Goal: Information Seeking & Learning: Learn about a topic

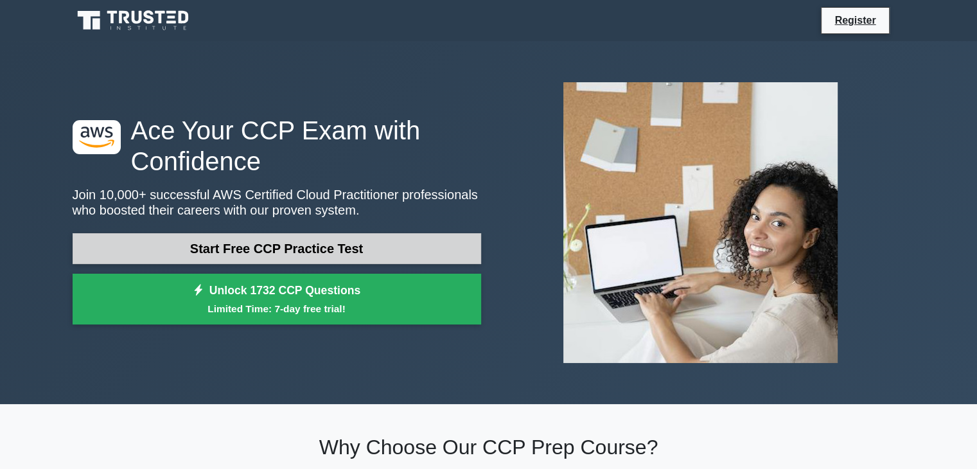
click at [281, 250] on link "Start Free CCP Practice Test" at bounding box center [277, 248] width 409 height 31
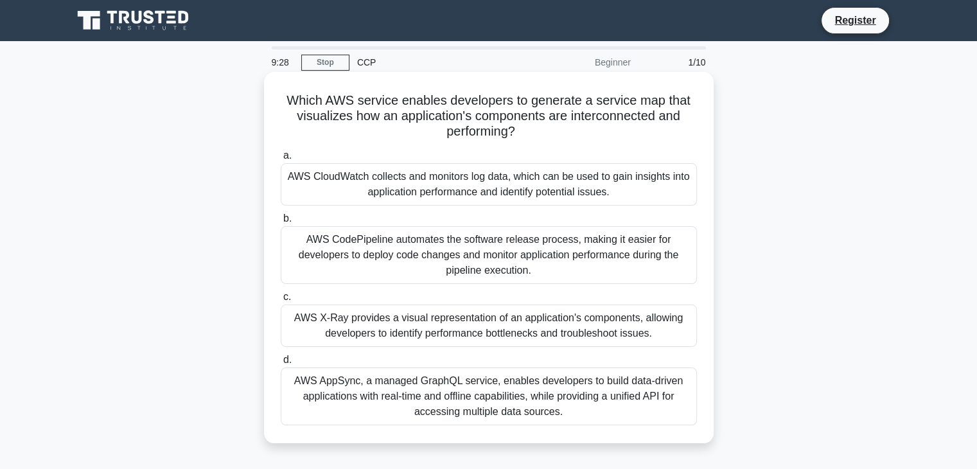
click at [585, 189] on div "AWS CloudWatch collects and monitors log data, which can be used to gain insigh…" at bounding box center [489, 184] width 416 height 42
click at [281, 160] on input "a. AWS CloudWatch collects and monitors log data, which can be used to gain ins…" at bounding box center [281, 156] width 0 height 8
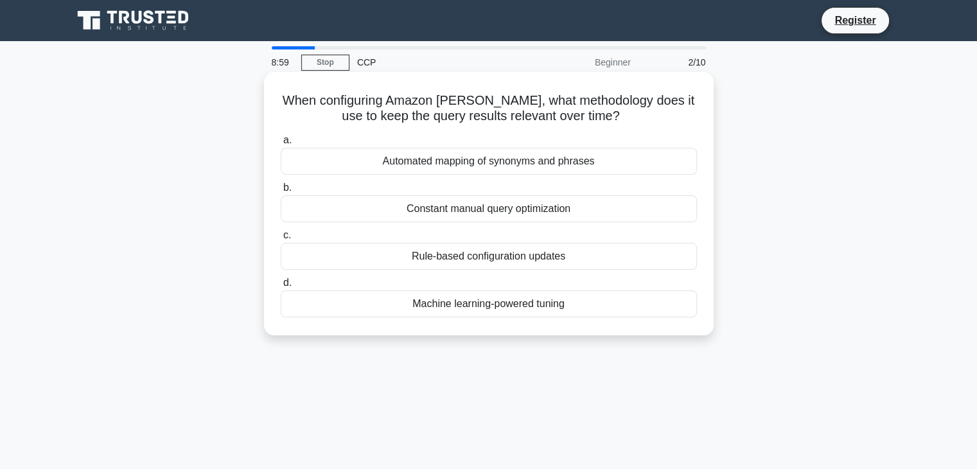
click at [583, 256] on div "Rule-based configuration updates" at bounding box center [489, 256] width 416 height 27
click at [281, 240] on input "c. Rule-based configuration updates" at bounding box center [281, 235] width 0 height 8
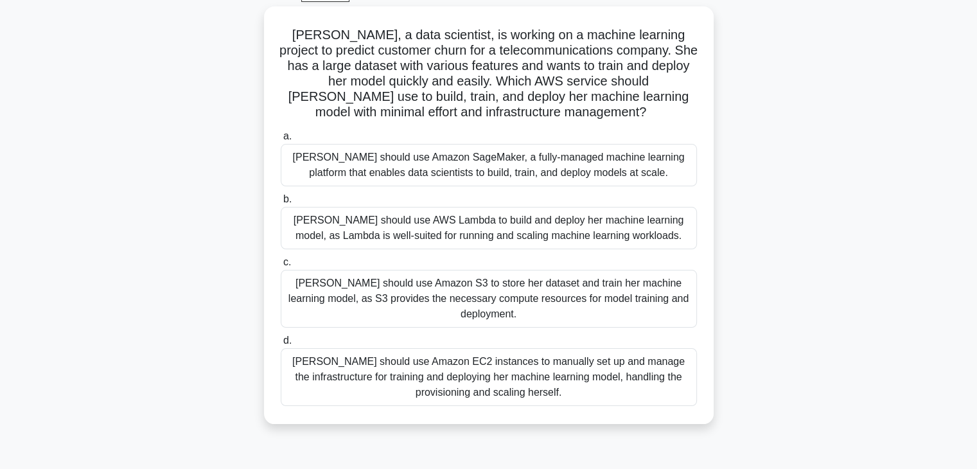
scroll to position [64, 0]
click at [535, 172] on div "Sarah should use Amazon SageMaker, a fully-managed machine learning platform th…" at bounding box center [489, 166] width 416 height 42
click at [281, 142] on input "a. Sarah should use Amazon SageMaker, a fully-managed machine learning platform…" at bounding box center [281, 138] width 0 height 8
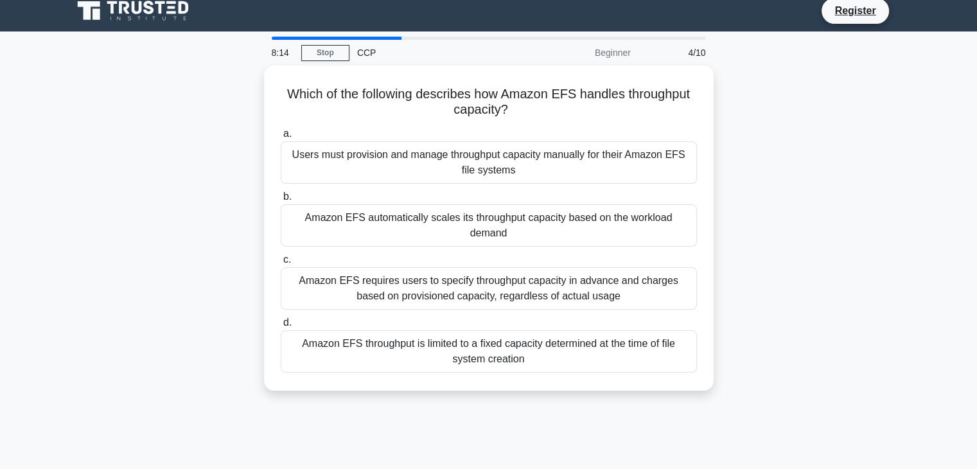
scroll to position [0, 0]
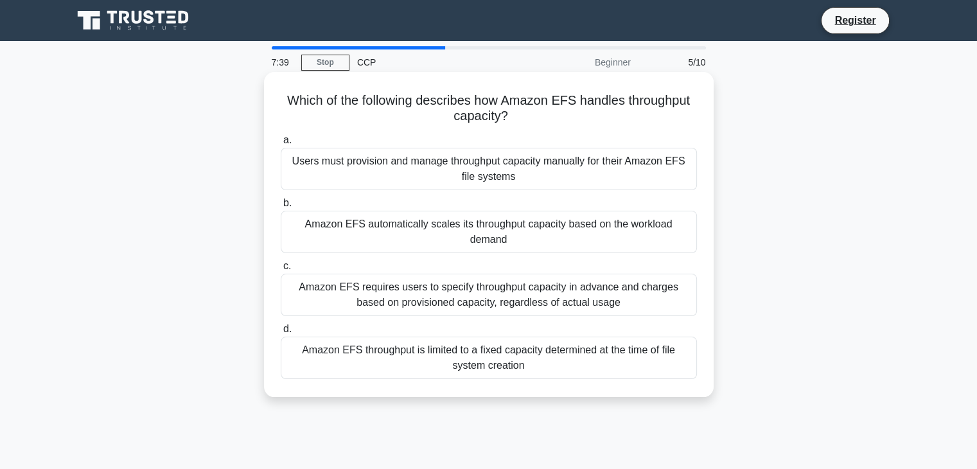
click at [564, 347] on div "Amazon EFS throughput is limited to a fixed capacity determined at the time of …" at bounding box center [489, 358] width 416 height 42
click at [281, 333] on input "d. Amazon EFS throughput is limited to a fixed capacity determined at the time …" at bounding box center [281, 329] width 0 height 8
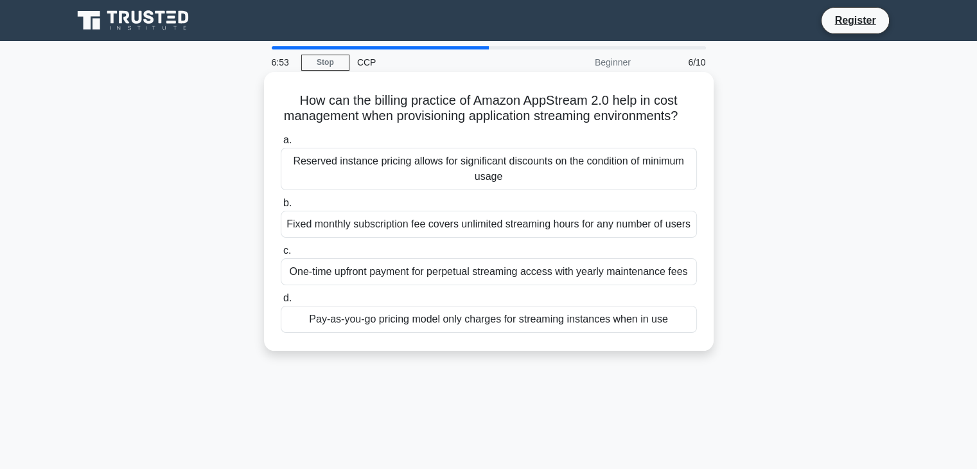
click at [612, 333] on div "Pay-as-you-go pricing model only charges for streaming instances when in use" at bounding box center [489, 319] width 416 height 27
click at [281, 303] on input "d. Pay-as-you-go pricing model only charges for streaming instances when in use" at bounding box center [281, 298] width 0 height 8
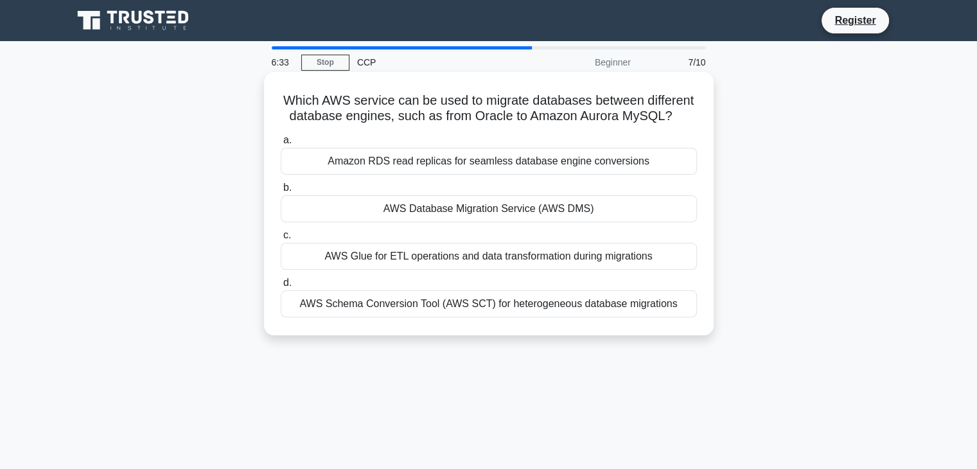
click at [607, 209] on div "AWS Database Migration Service (AWS DMS)" at bounding box center [489, 208] width 416 height 27
click at [281, 192] on input "b. AWS Database Migration Service (AWS DMS)" at bounding box center [281, 188] width 0 height 8
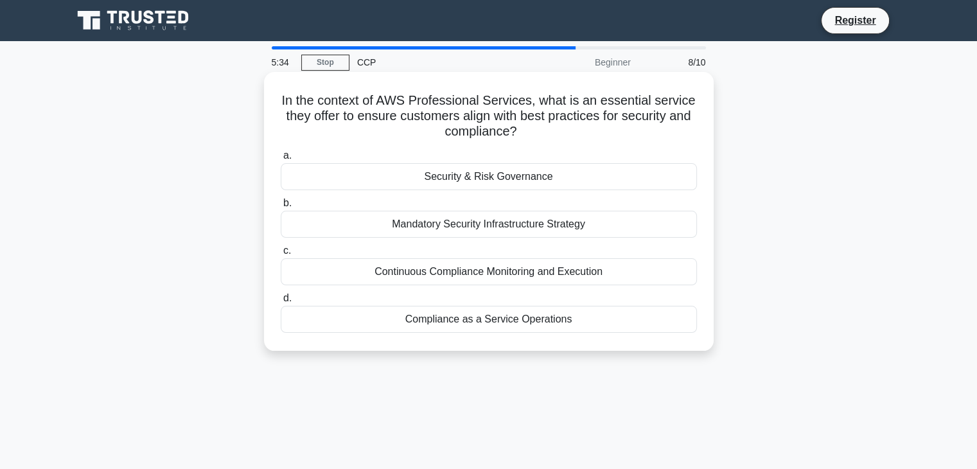
click at [585, 181] on div "Security & Risk Governance" at bounding box center [489, 176] width 416 height 27
click at [281, 160] on input "a. Security & Risk Governance" at bounding box center [281, 156] width 0 height 8
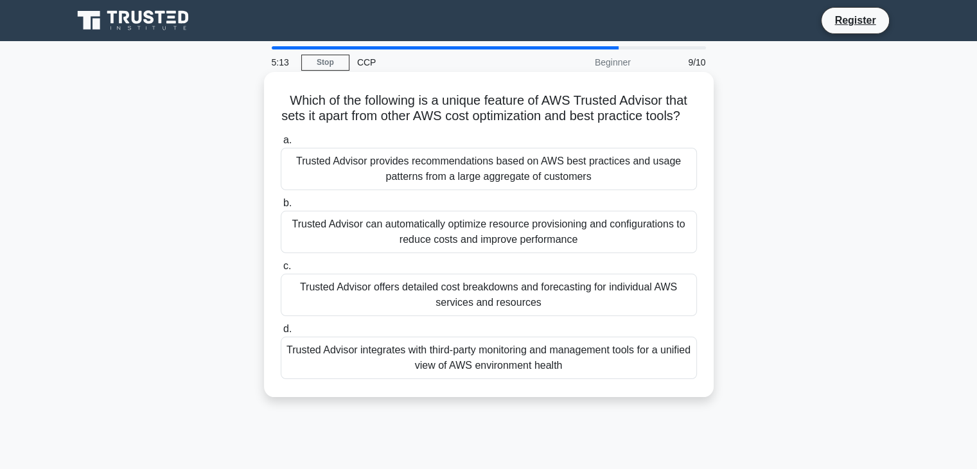
click at [627, 182] on div "Trusted Advisor provides recommendations based on AWS best practices and usage …" at bounding box center [489, 169] width 416 height 42
click at [281, 145] on input "a. Trusted Advisor provides recommendations based on AWS best practices and usa…" at bounding box center [281, 140] width 0 height 8
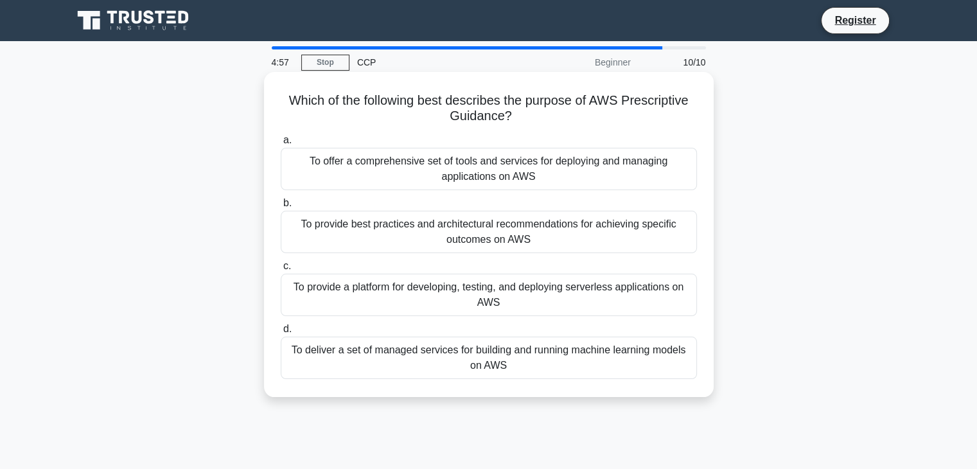
click at [653, 179] on div "To offer a comprehensive set of tools and services for deploying and managing a…" at bounding box center [489, 169] width 416 height 42
click at [281, 145] on input "a. To offer a comprehensive set of tools and services for deploying and managin…" at bounding box center [281, 140] width 0 height 8
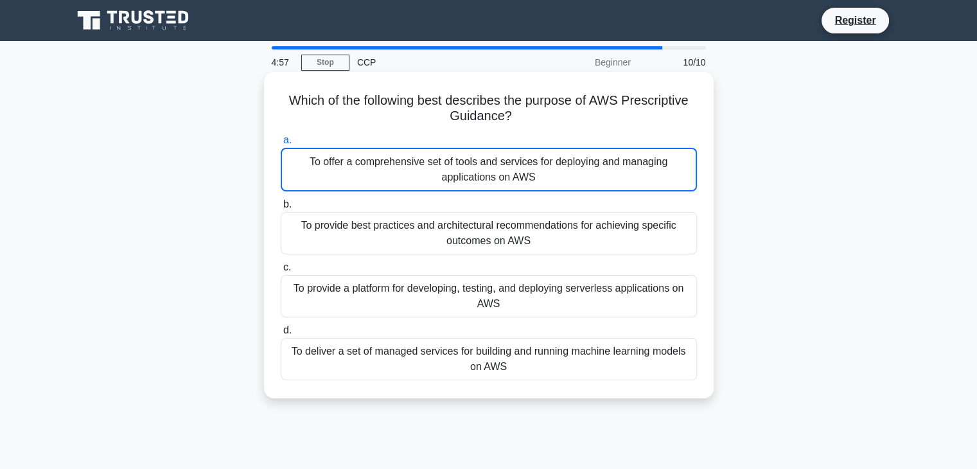
click at [653, 179] on div "To offer a comprehensive set of tools and services for deploying and managing a…" at bounding box center [489, 170] width 416 height 44
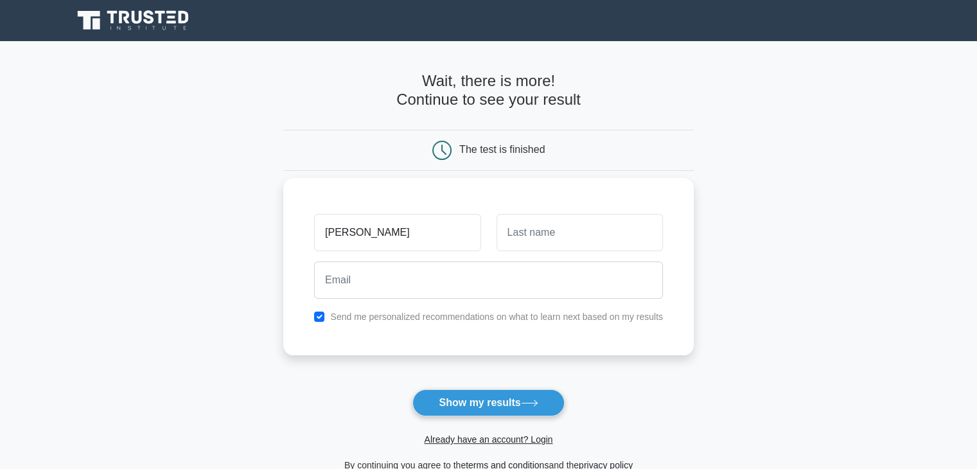
type input "syed"
click at [570, 246] on input "text" at bounding box center [580, 232] width 166 height 37
type input "AHMED"
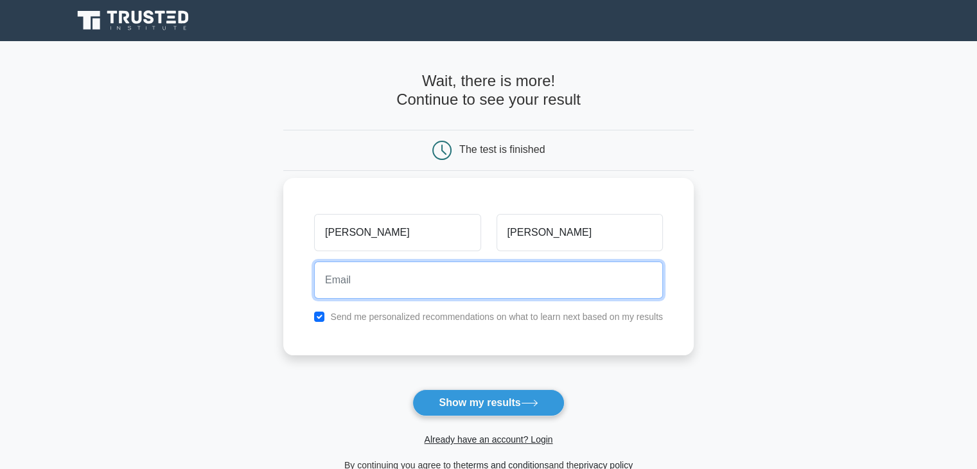
click at [448, 296] on input "email" at bounding box center [488, 279] width 349 height 37
type input "abdussamad38956@gmail.com"
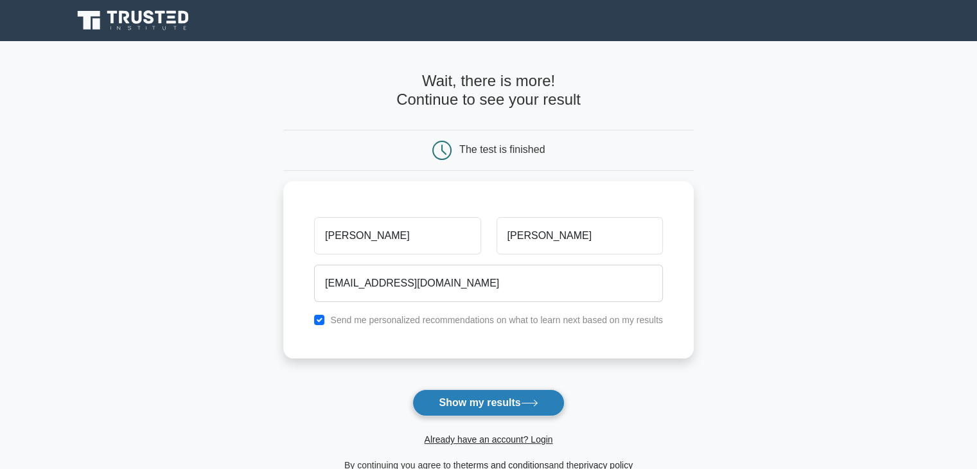
click at [493, 402] on button "Show my results" at bounding box center [488, 402] width 152 height 27
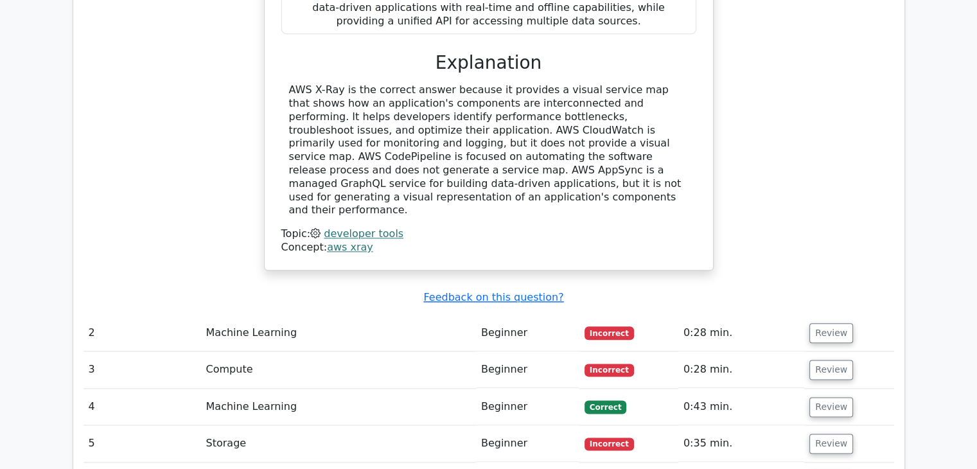
scroll to position [1478, 0]
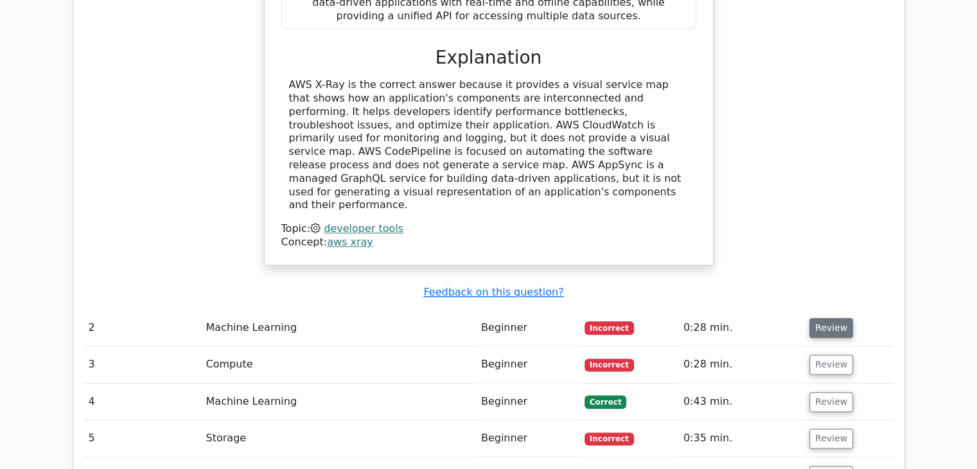
click at [836, 318] on button "Review" at bounding box center [832, 328] width 44 height 20
click at [829, 318] on button "Review" at bounding box center [832, 328] width 44 height 20
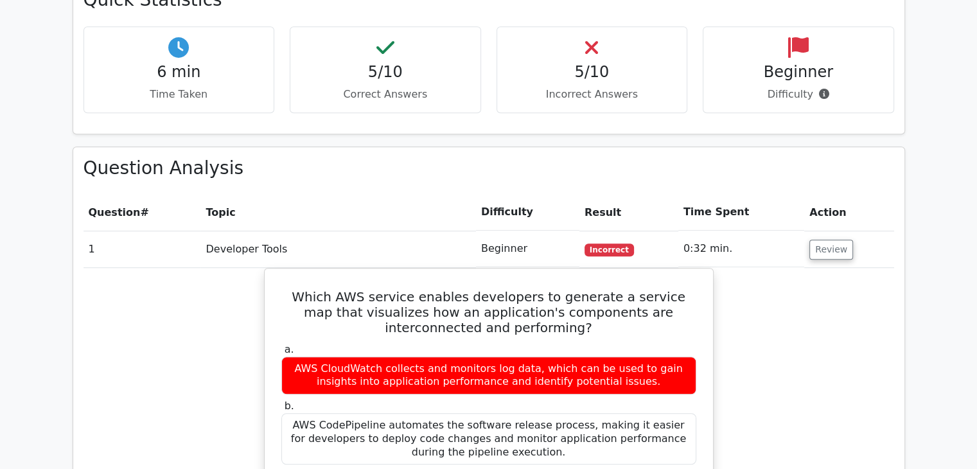
scroll to position [899, 0]
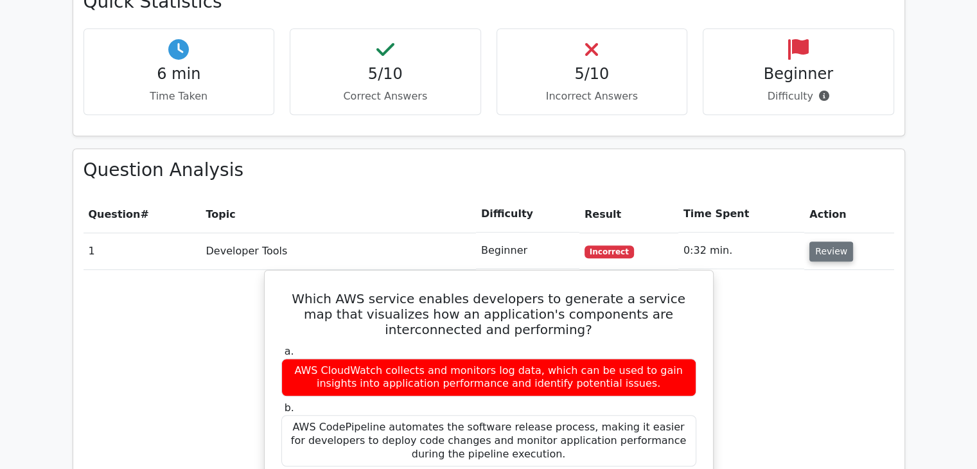
click at [831, 242] on button "Review" at bounding box center [832, 252] width 44 height 20
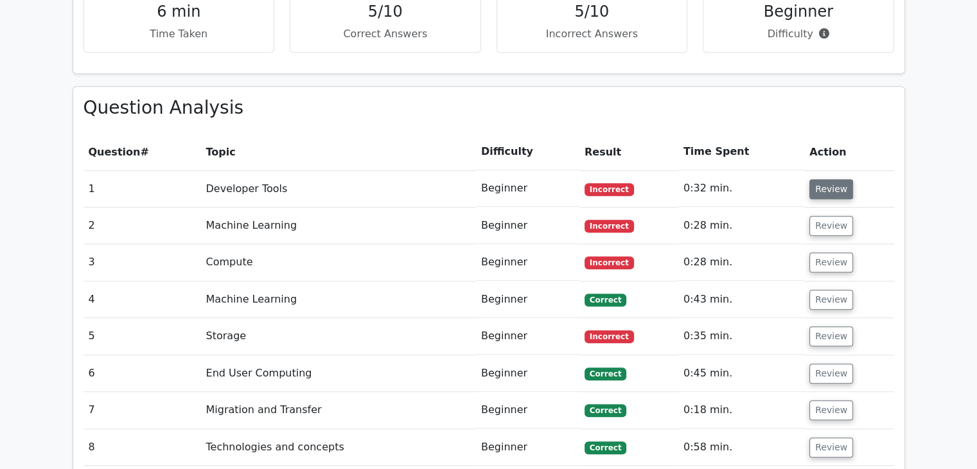
scroll to position [964, 0]
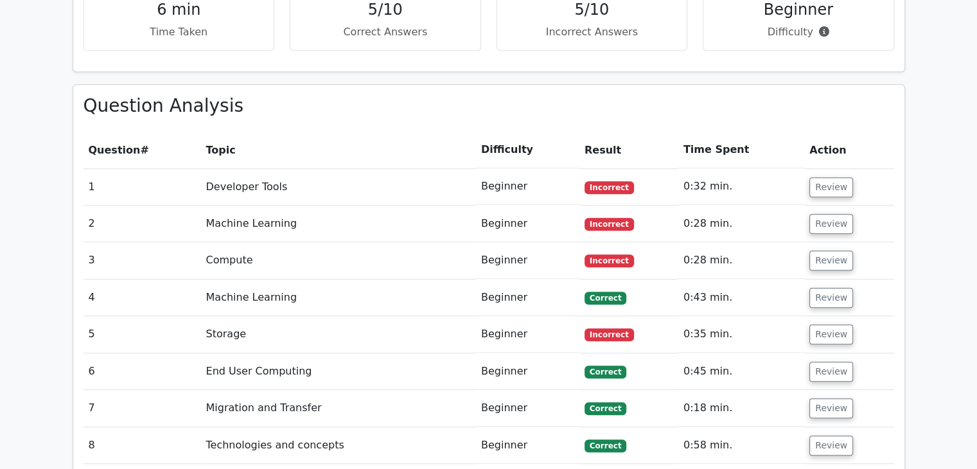
drag, startPoint x: 831, startPoint y: 199, endPoint x: 869, endPoint y: 179, distance: 42.8
click at [869, 206] on td "Review" at bounding box center [848, 224] width 89 height 37
click at [835, 214] on button "Review" at bounding box center [832, 224] width 44 height 20
click at [827, 214] on button "Review" at bounding box center [832, 224] width 44 height 20
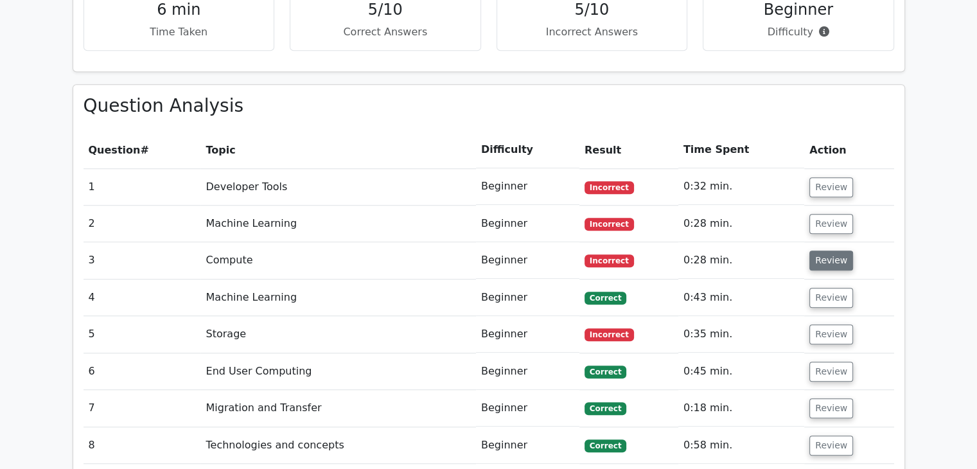
click at [827, 251] on button "Review" at bounding box center [832, 261] width 44 height 20
click at [214, 206] on td "Machine Learning" at bounding box center [337, 224] width 275 height 37
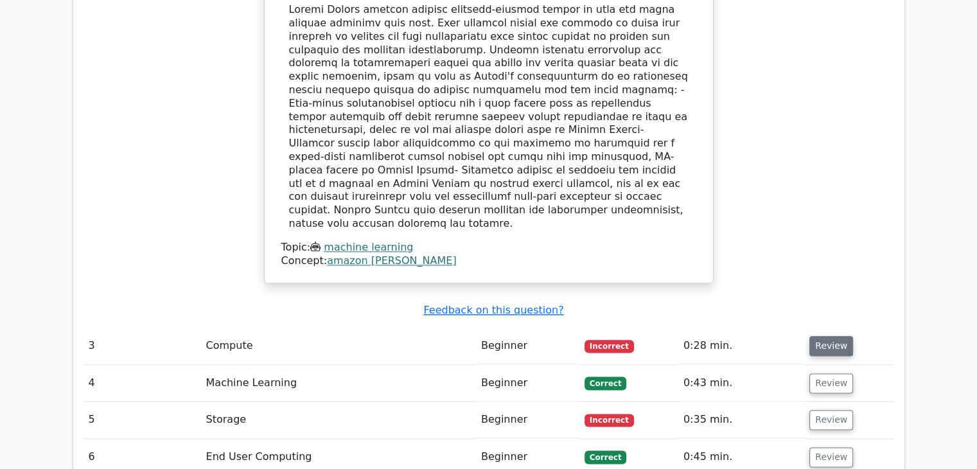
scroll to position [1512, 0]
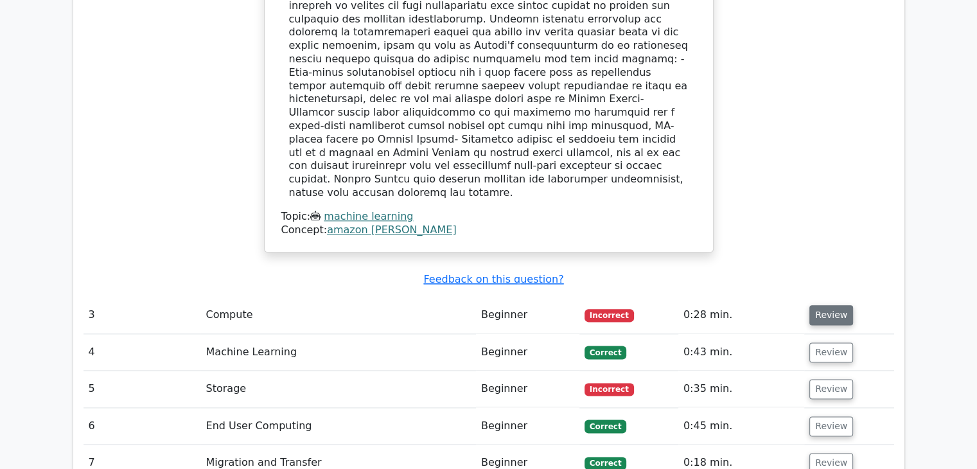
click at [819, 305] on button "Review" at bounding box center [832, 315] width 44 height 20
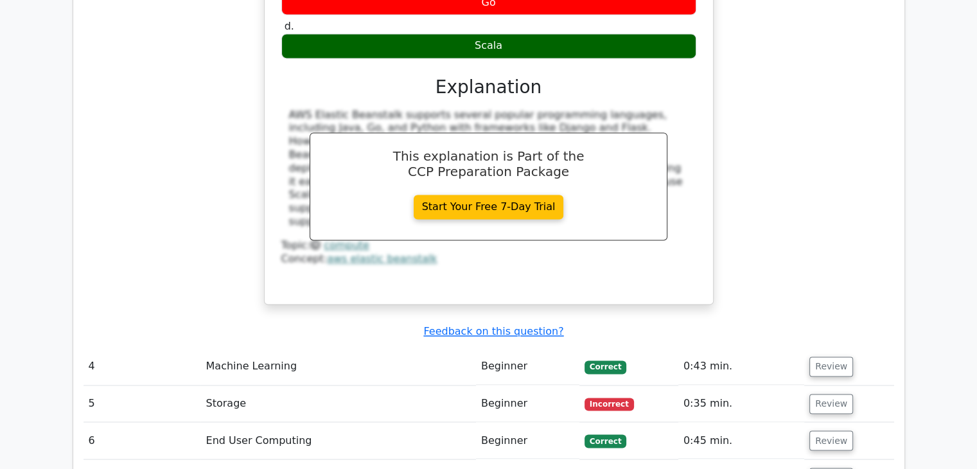
scroll to position [2090, 0]
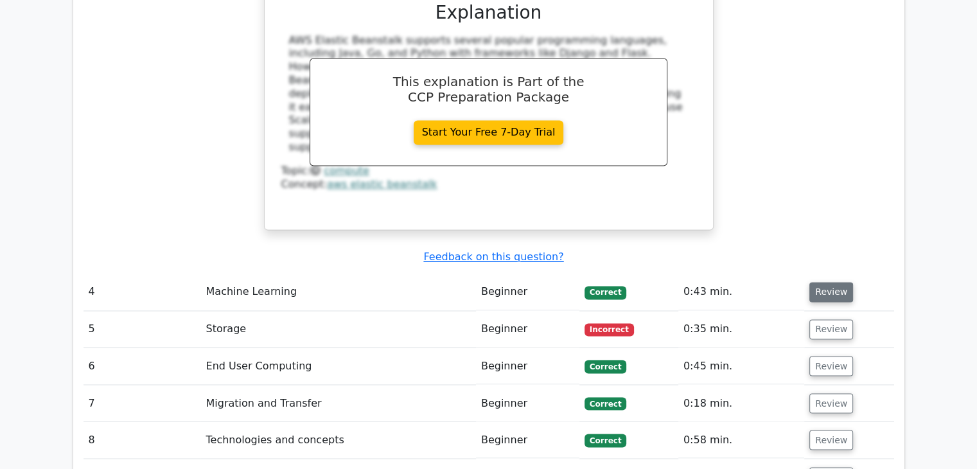
click at [826, 282] on button "Review" at bounding box center [832, 292] width 44 height 20
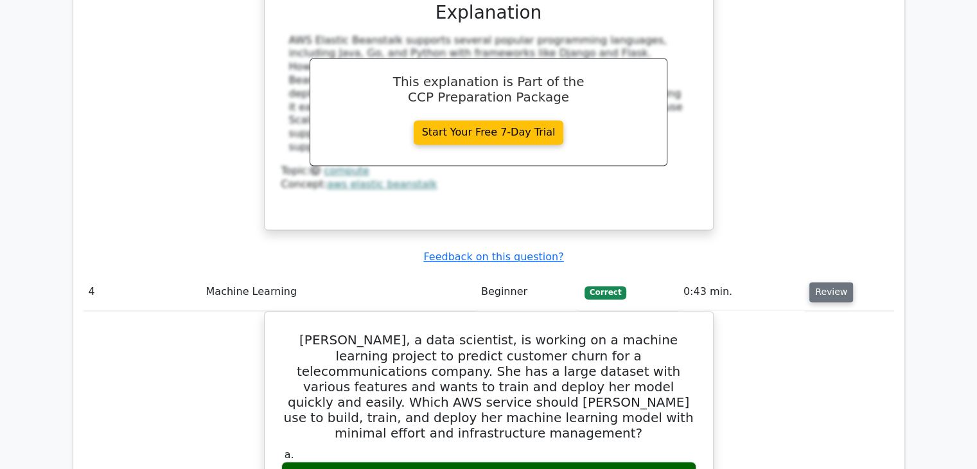
click at [831, 282] on button "Review" at bounding box center [832, 292] width 44 height 20
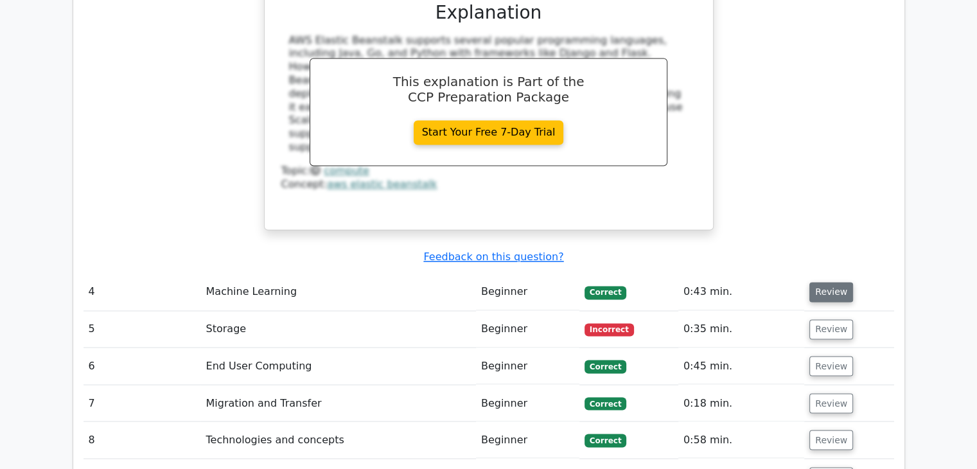
click at [831, 282] on button "Review" at bounding box center [832, 292] width 44 height 20
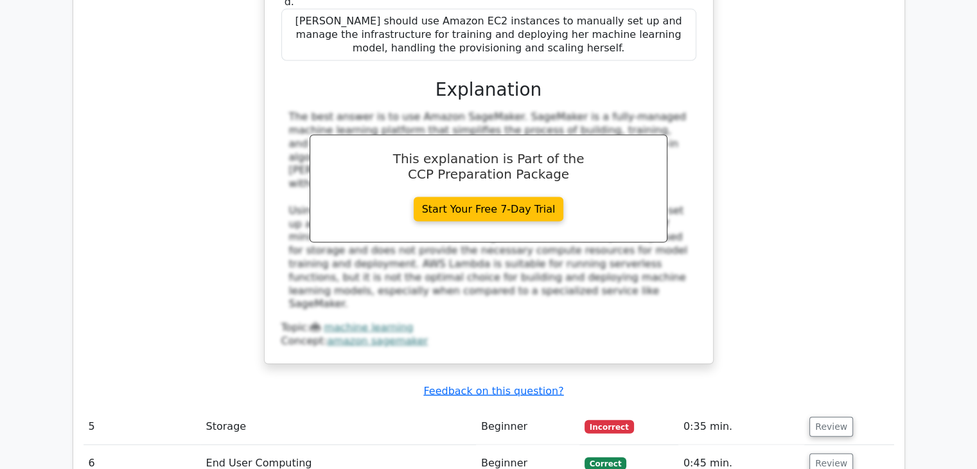
scroll to position [2797, 0]
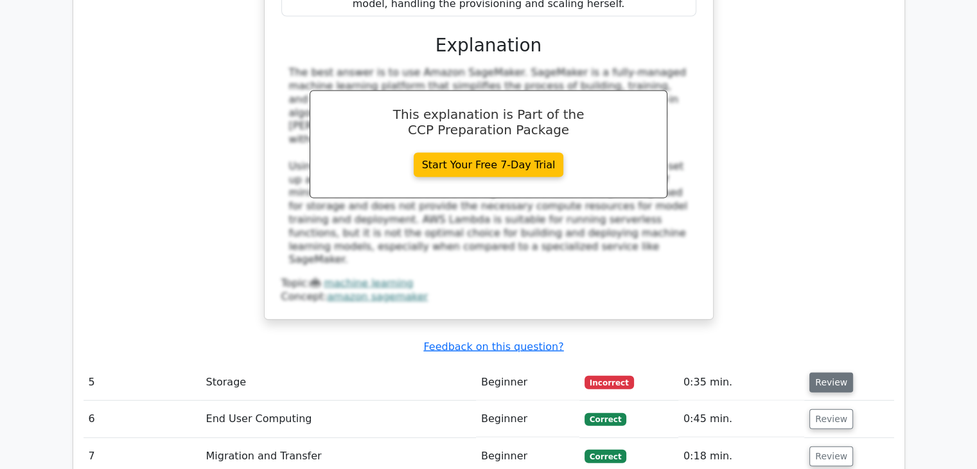
click at [816, 373] on button "Review" at bounding box center [832, 383] width 44 height 20
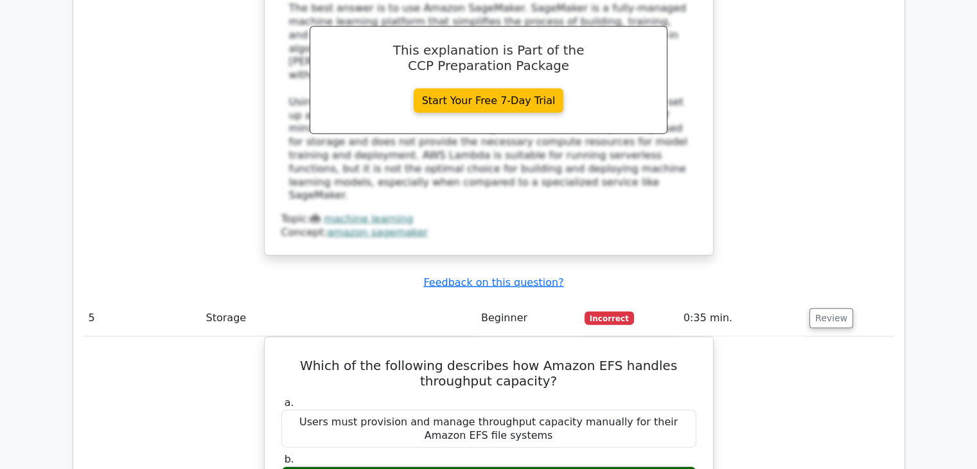
drag, startPoint x: 817, startPoint y: 232, endPoint x: 854, endPoint y: 242, distance: 38.0
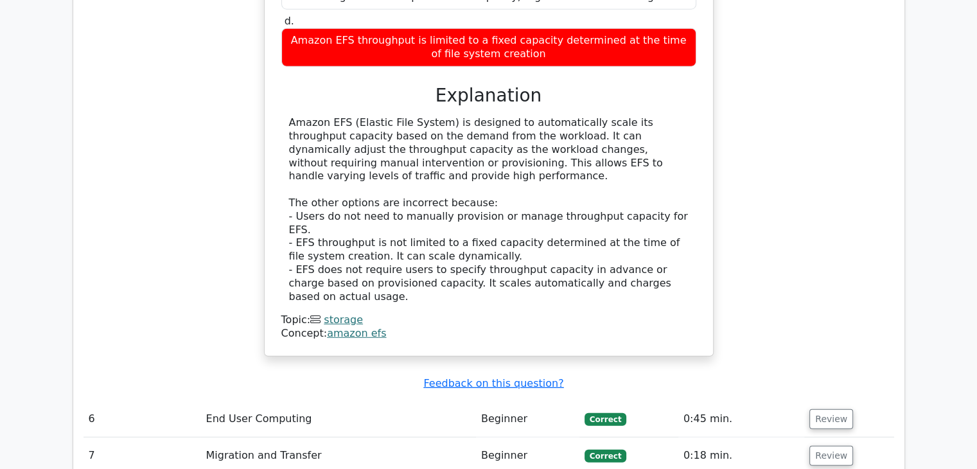
scroll to position [3439, 0]
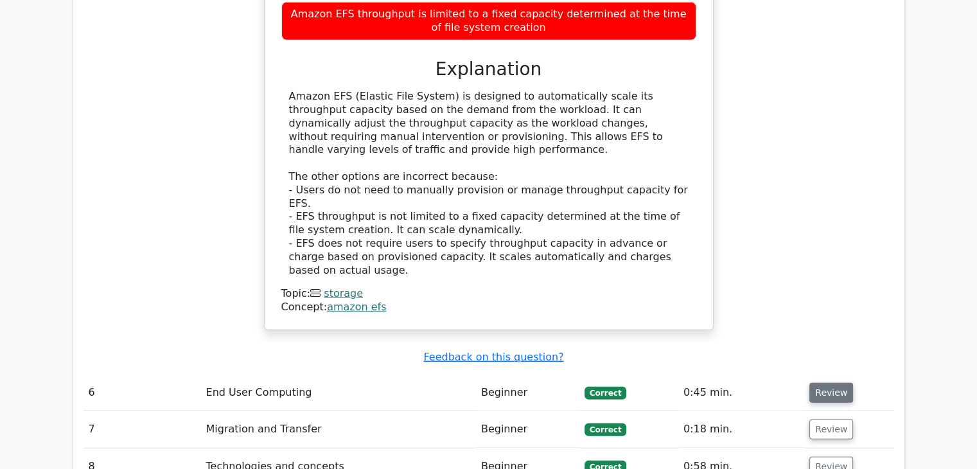
click at [837, 383] on button "Review" at bounding box center [832, 393] width 44 height 20
click at [825, 383] on button "Review" at bounding box center [832, 393] width 44 height 20
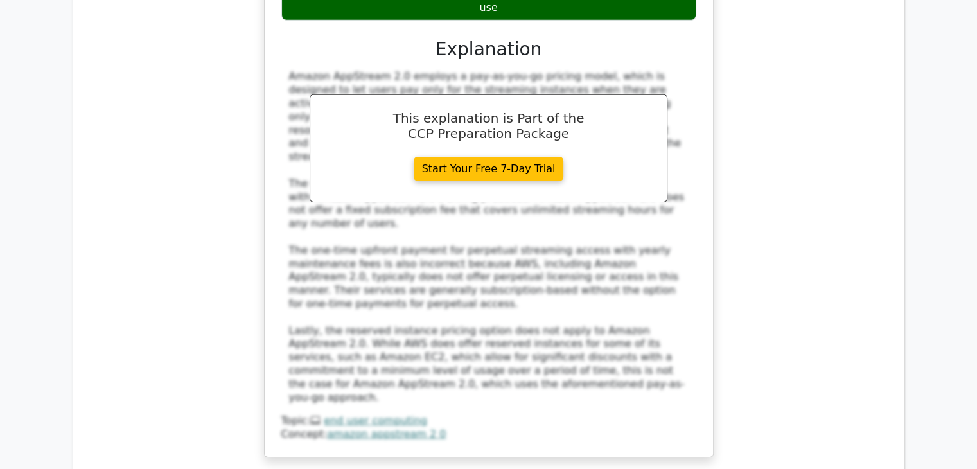
scroll to position [4146, 0]
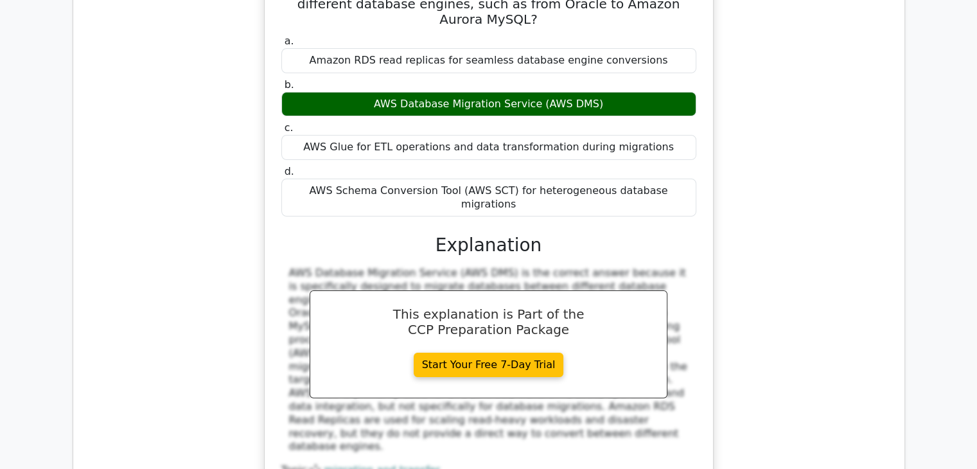
scroll to position [4724, 0]
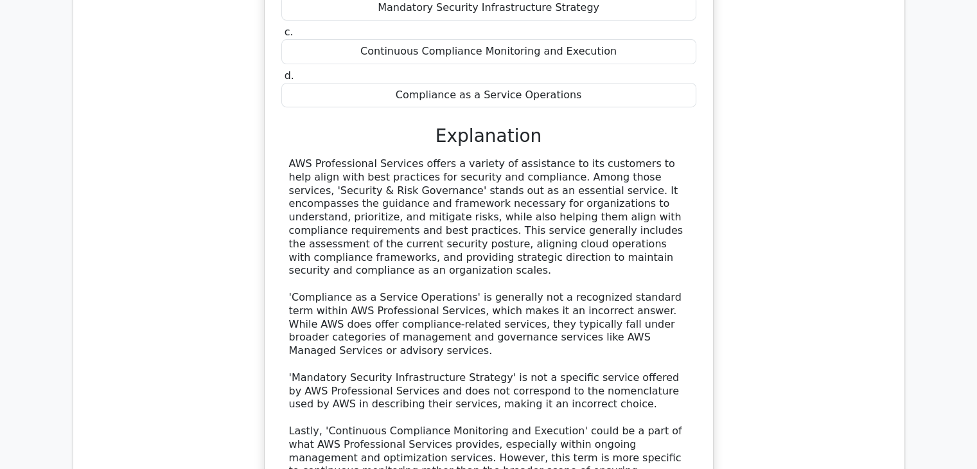
scroll to position [5431, 0]
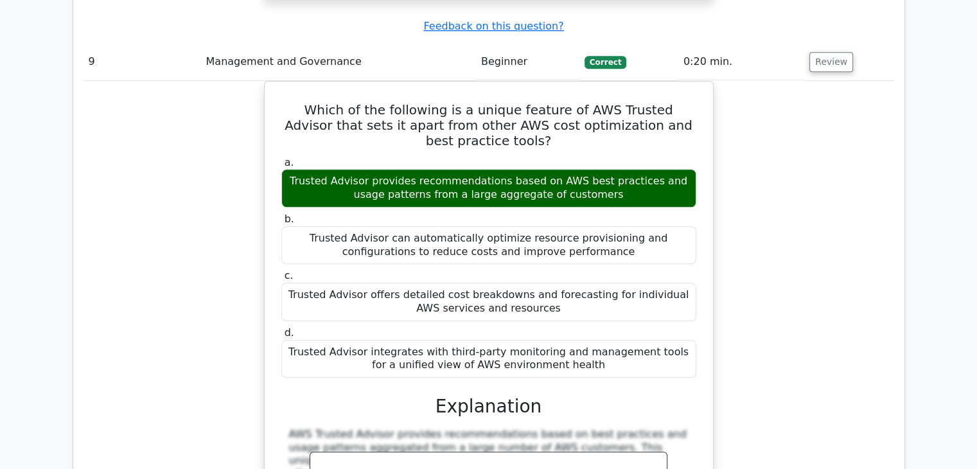
scroll to position [6009, 0]
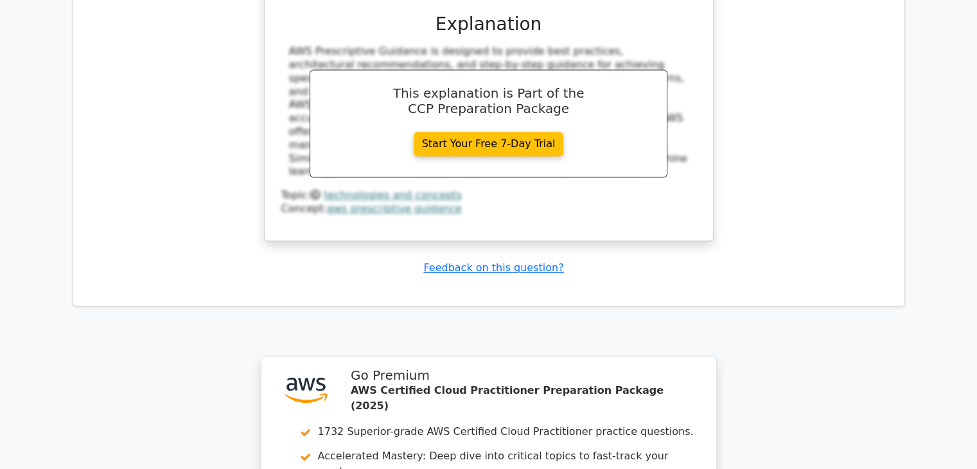
scroll to position [7011, 0]
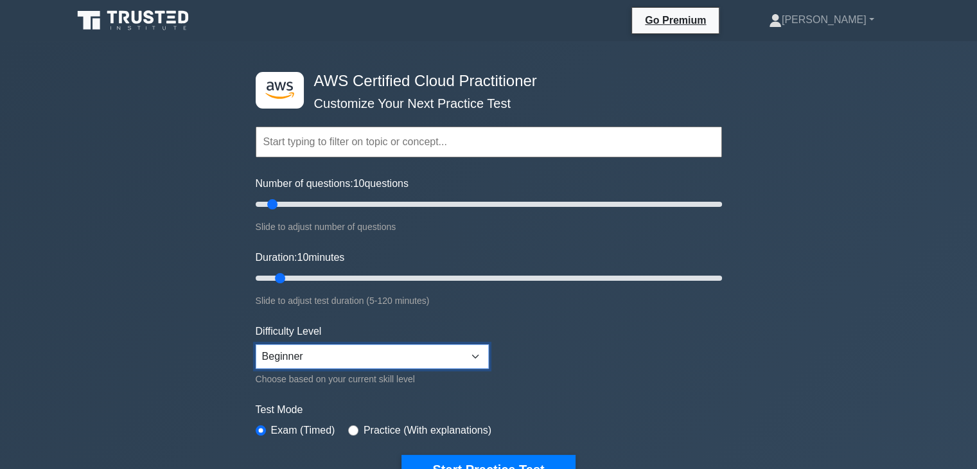
click at [463, 357] on select "Beginner Intermediate Expert" at bounding box center [372, 356] width 233 height 24
select select "expert"
click at [256, 344] on select "Beginner Intermediate Expert" at bounding box center [372, 356] width 233 height 24
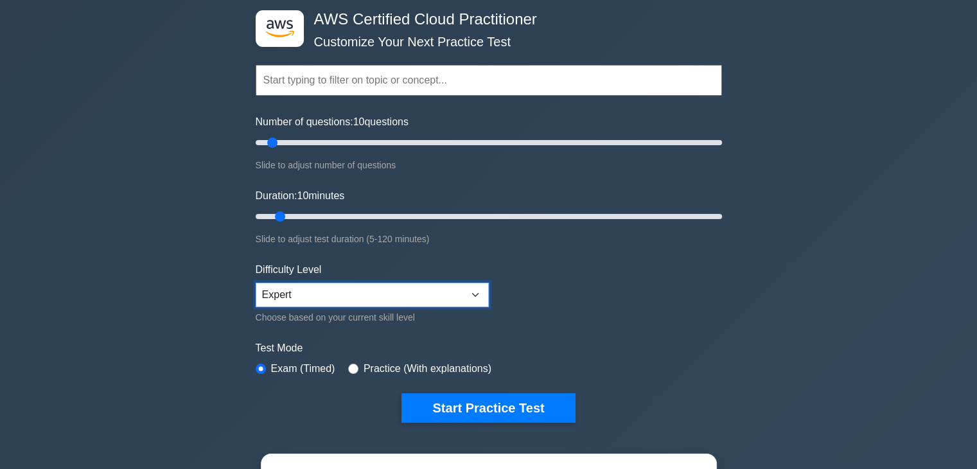
scroll to position [64, 0]
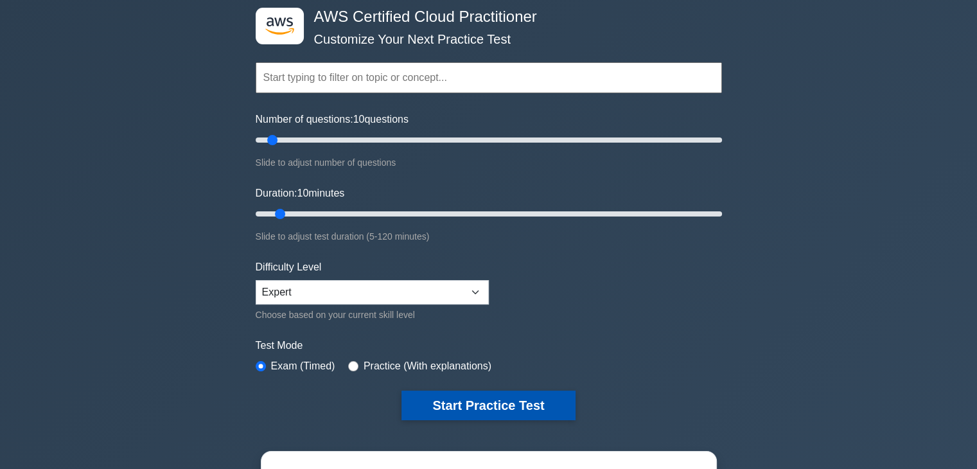
click at [499, 404] on button "Start Practice Test" at bounding box center [488, 406] width 173 height 30
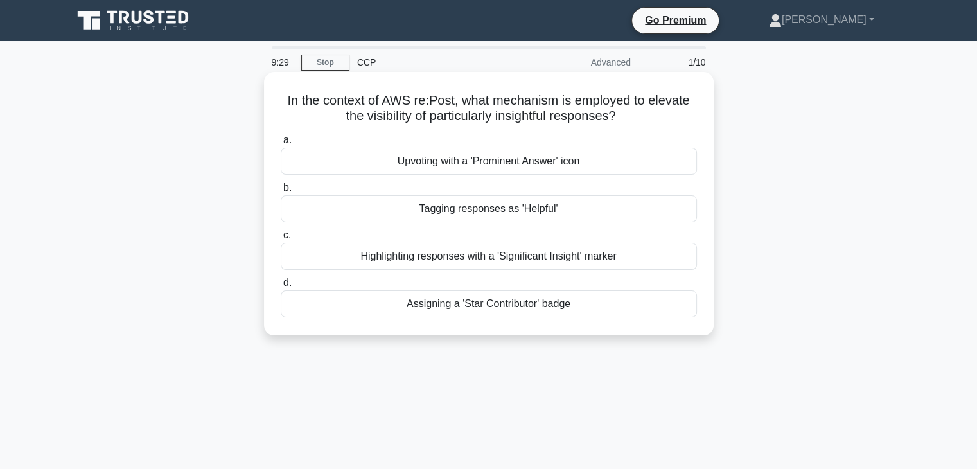
click at [598, 208] on div "Tagging responses as 'Helpful'" at bounding box center [489, 208] width 416 height 27
click at [281, 192] on input "b. Tagging responses as 'Helpful'" at bounding box center [281, 188] width 0 height 8
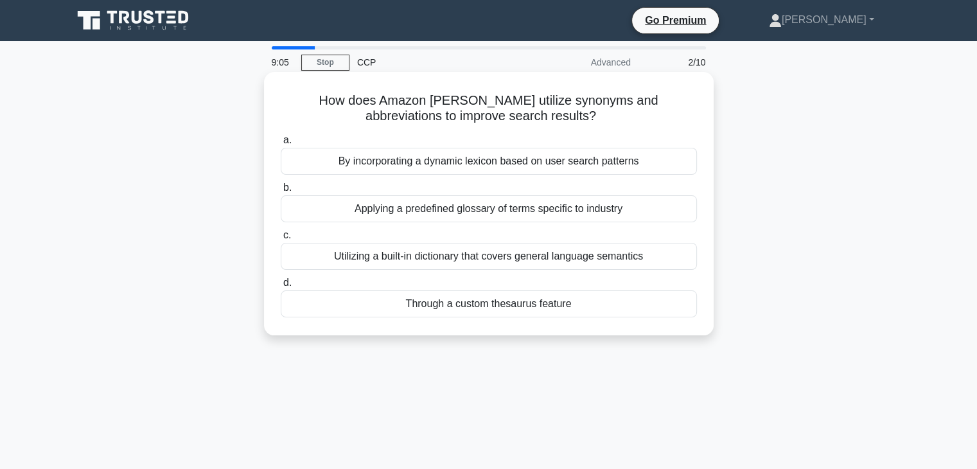
click at [617, 161] on div "By incorporating a dynamic lexicon based on user search patterns" at bounding box center [489, 161] width 416 height 27
click at [281, 145] on input "a. By incorporating a dynamic lexicon based on user search patterns" at bounding box center [281, 140] width 0 height 8
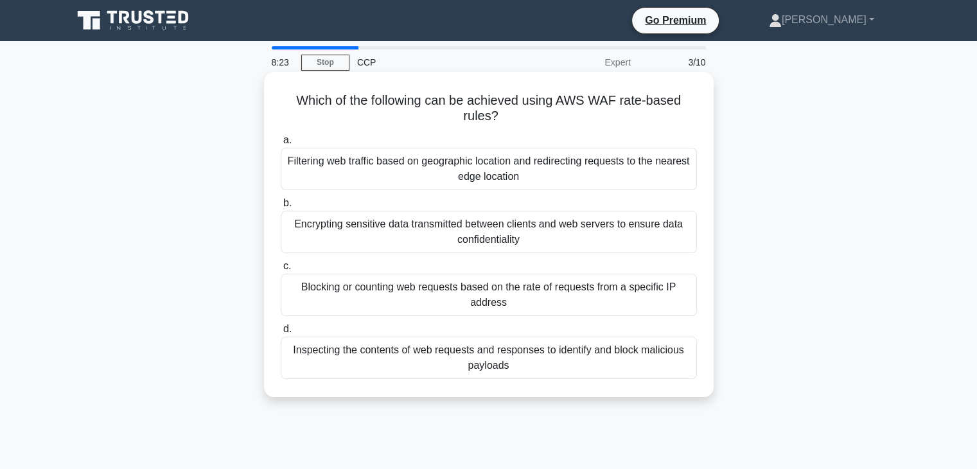
click at [633, 172] on div "Filtering web traffic based on geographic location and redirecting requests to …" at bounding box center [489, 169] width 416 height 42
click at [281, 145] on input "a. Filtering web traffic based on geographic location and redirecting requests …" at bounding box center [281, 140] width 0 height 8
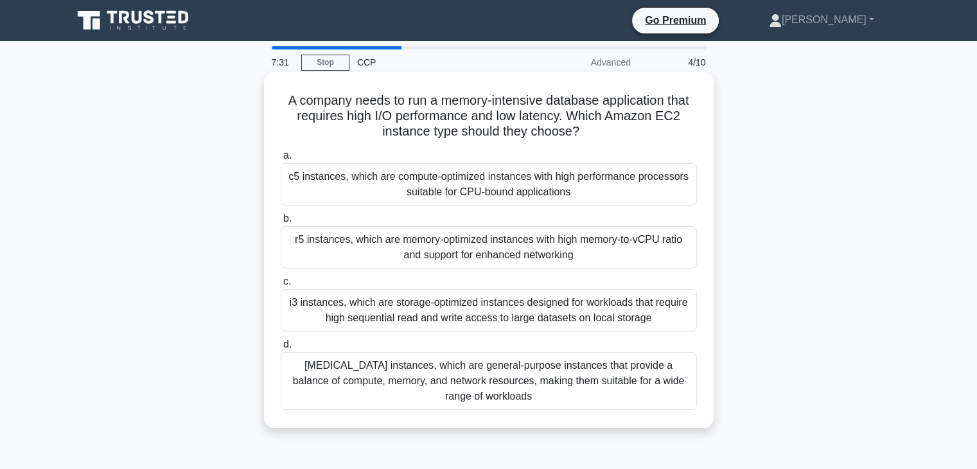
click at [633, 188] on div "c5 instances, which are compute-optimized instances with high performance proce…" at bounding box center [489, 184] width 416 height 42
click at [281, 160] on input "a. c5 instances, which are compute-optimized instances with high performance pr…" at bounding box center [281, 156] width 0 height 8
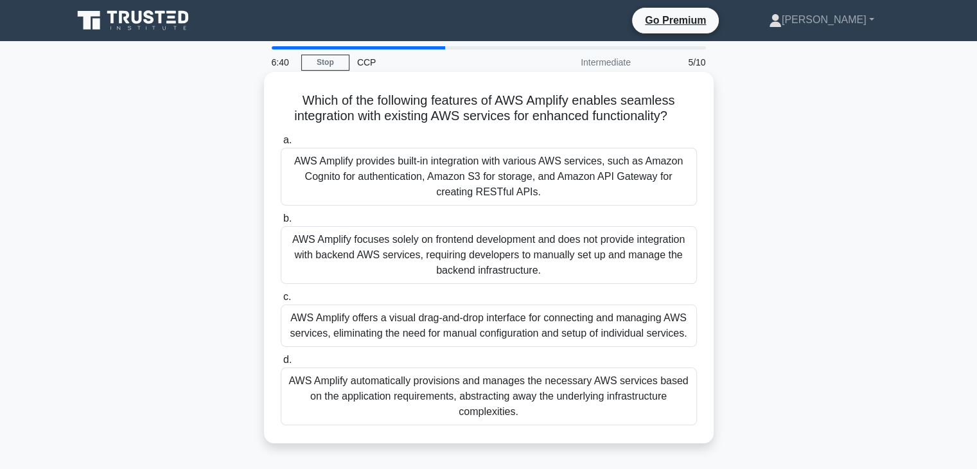
click at [635, 173] on div "AWS Amplify provides built-in integration with various AWS services, such as Am…" at bounding box center [489, 177] width 416 height 58
click at [281, 145] on input "a. AWS Amplify provides built-in integration with various AWS services, such as…" at bounding box center [281, 140] width 0 height 8
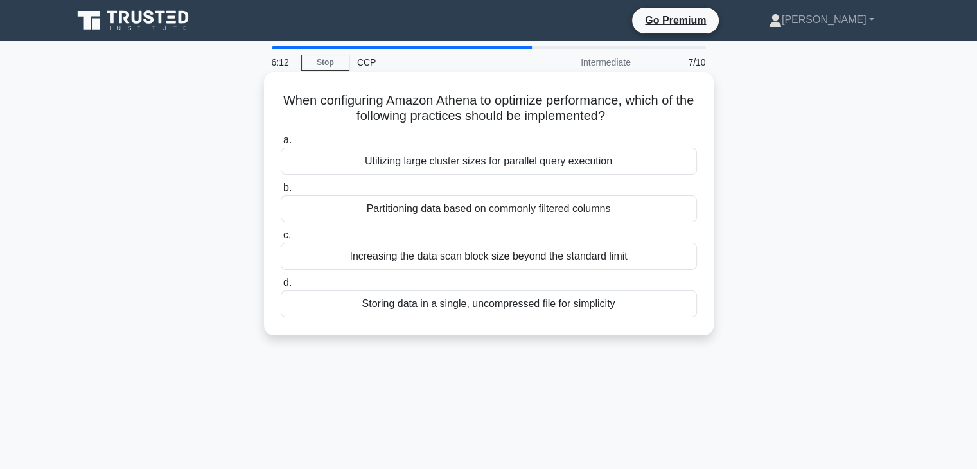
click at [596, 305] on div "Storing data in a single, uncompressed file for simplicity" at bounding box center [489, 303] width 416 height 27
click at [281, 287] on input "d. Storing data in a single, uncompressed file for simplicity" at bounding box center [281, 283] width 0 height 8
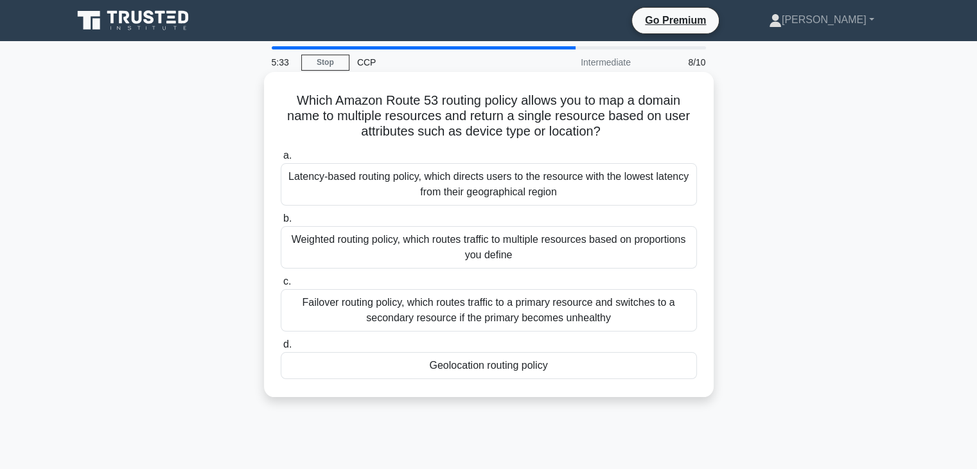
click at [599, 369] on div "Geolocation routing policy" at bounding box center [489, 365] width 416 height 27
click at [281, 349] on input "d. Geolocation routing policy" at bounding box center [281, 345] width 0 height 8
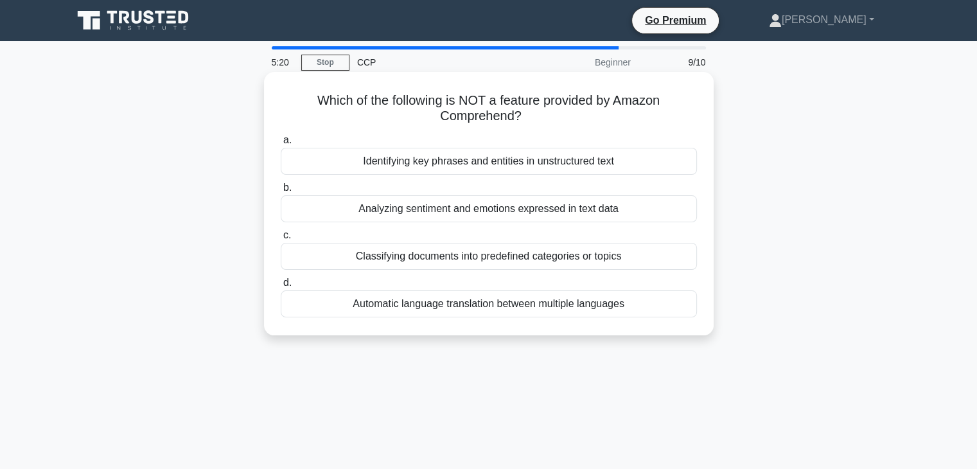
click at [633, 303] on div "Automatic language translation between multiple languages" at bounding box center [489, 303] width 416 height 27
click at [281, 287] on input "d. Automatic language translation between multiple languages" at bounding box center [281, 283] width 0 height 8
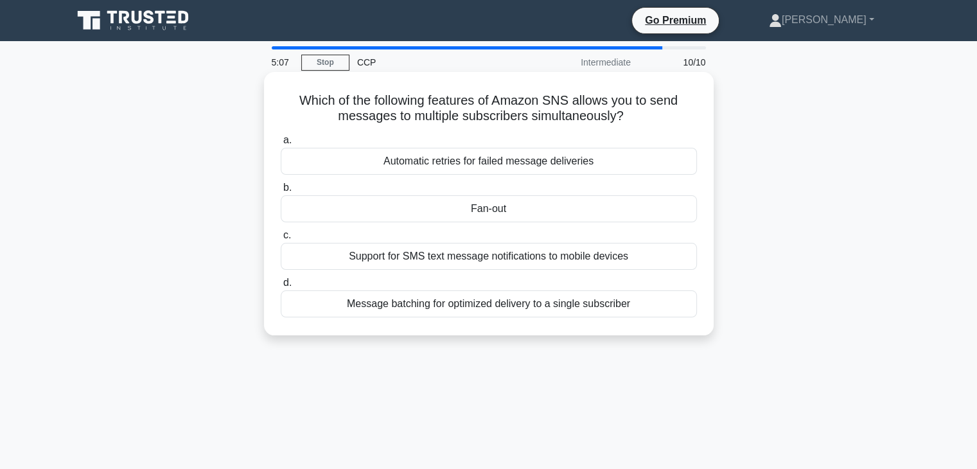
click at [655, 263] on div "Support for SMS text message notifications to mobile devices" at bounding box center [489, 256] width 416 height 27
click at [281, 240] on input "c. Support for SMS text message notifications to mobile devices" at bounding box center [281, 235] width 0 height 8
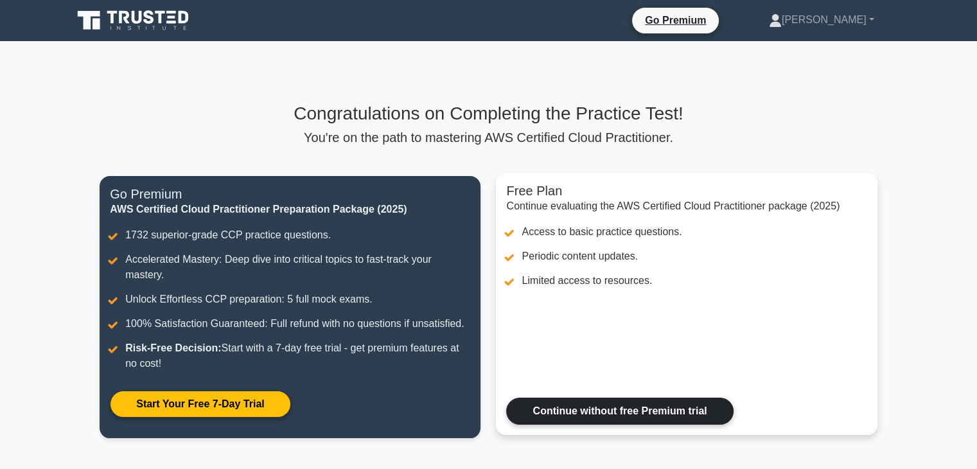
click at [629, 412] on link "Continue without free Premium trial" at bounding box center [619, 411] width 227 height 27
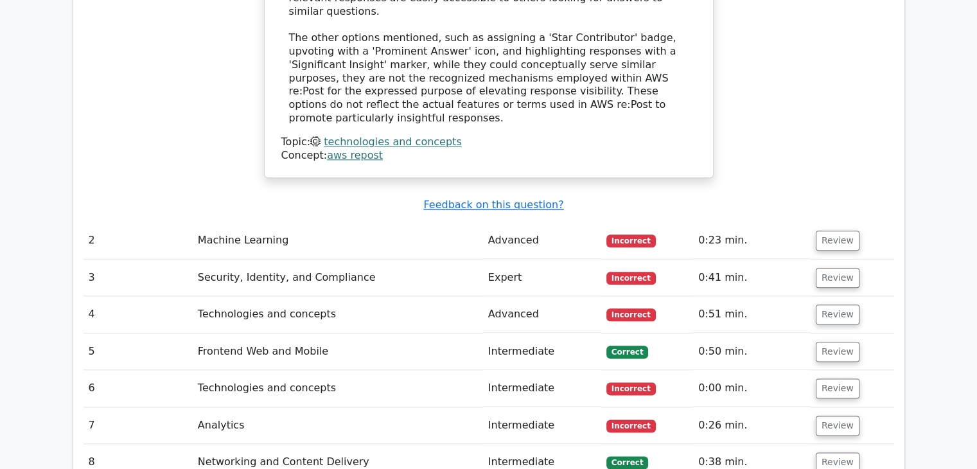
scroll to position [1478, 0]
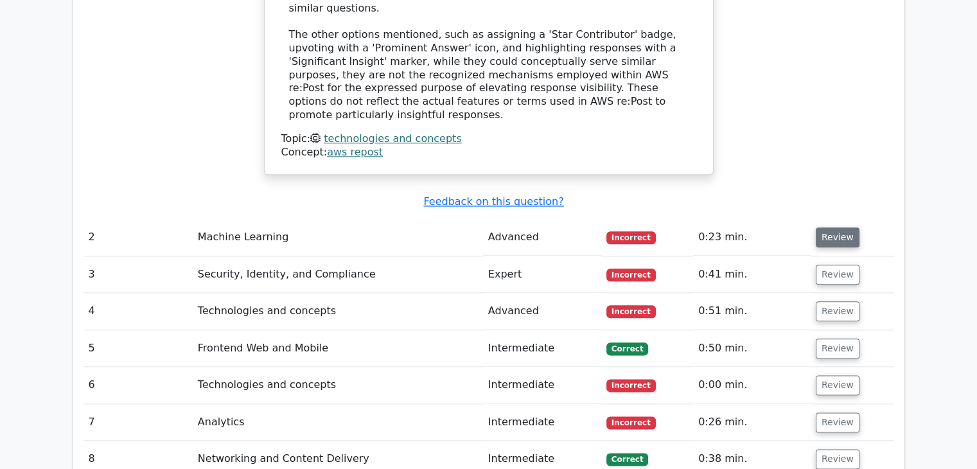
click at [835, 227] on button "Review" at bounding box center [838, 237] width 44 height 20
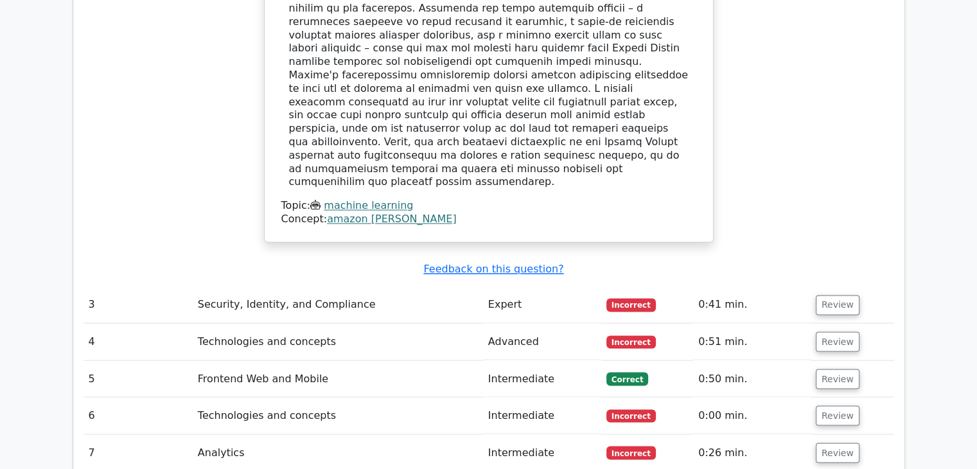
scroll to position [2120, 0]
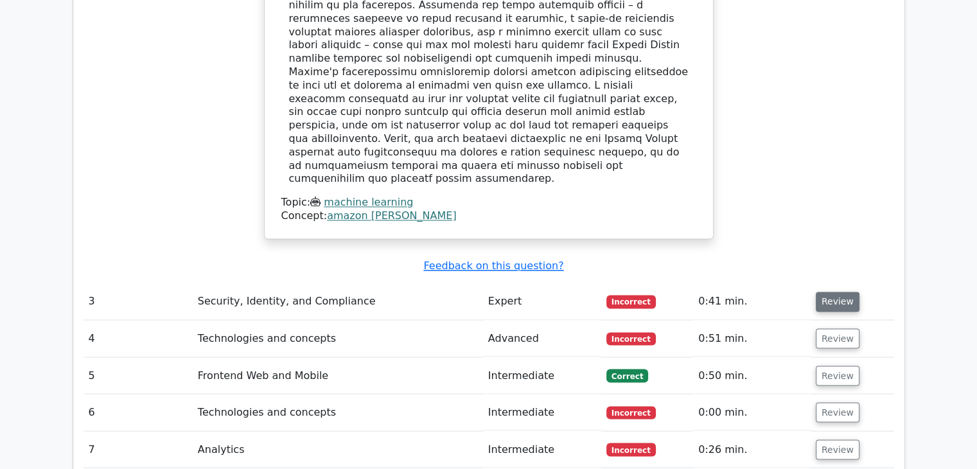
click at [837, 292] on button "Review" at bounding box center [838, 302] width 44 height 20
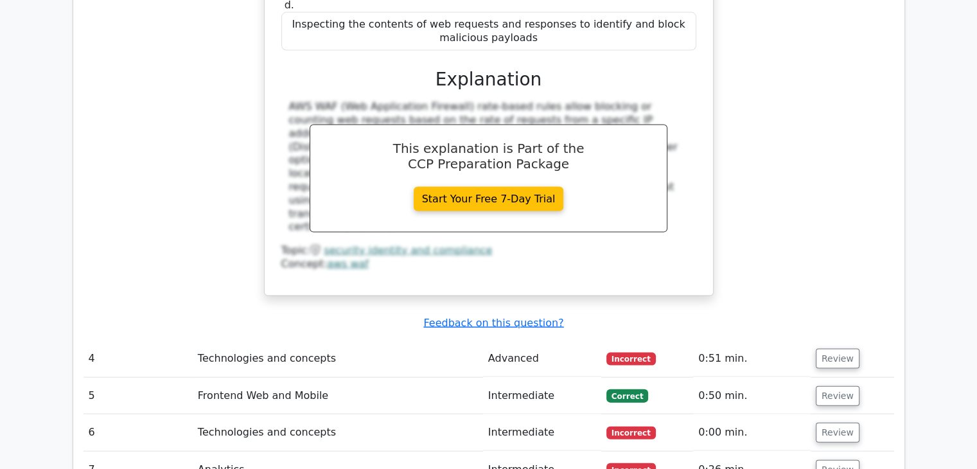
scroll to position [2698, 0]
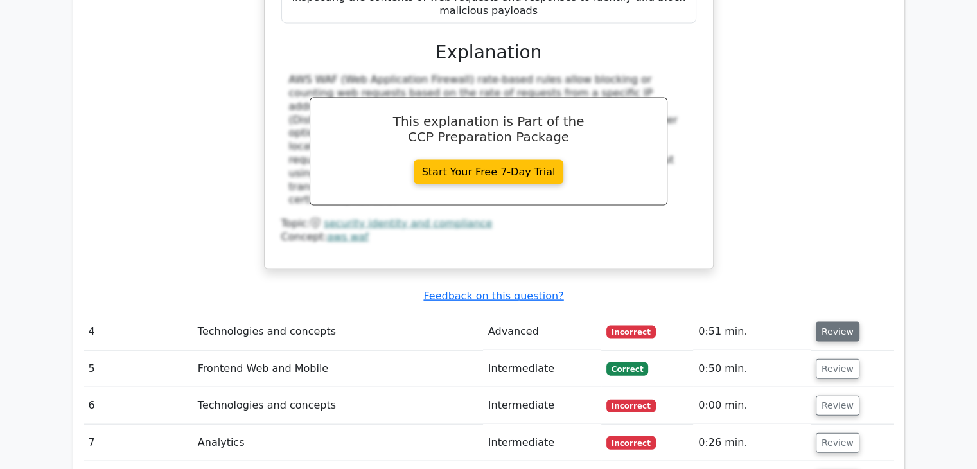
click at [832, 322] on button "Review" at bounding box center [838, 332] width 44 height 20
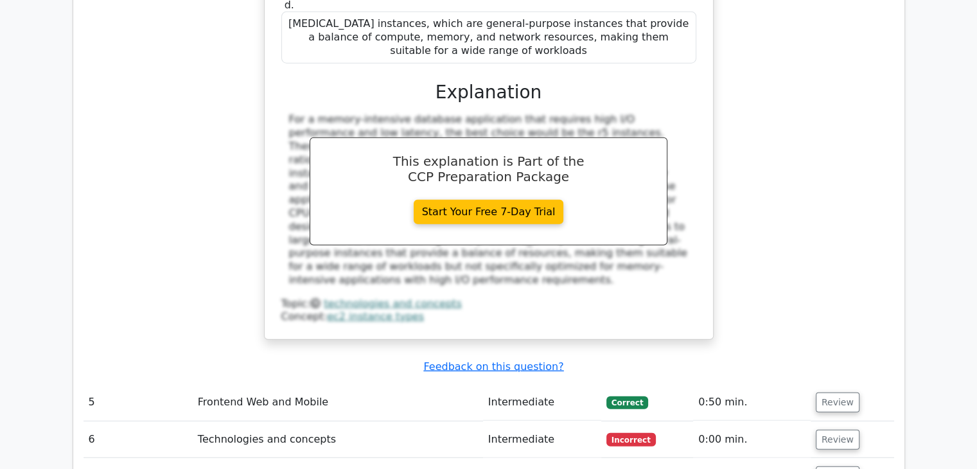
scroll to position [3341, 0]
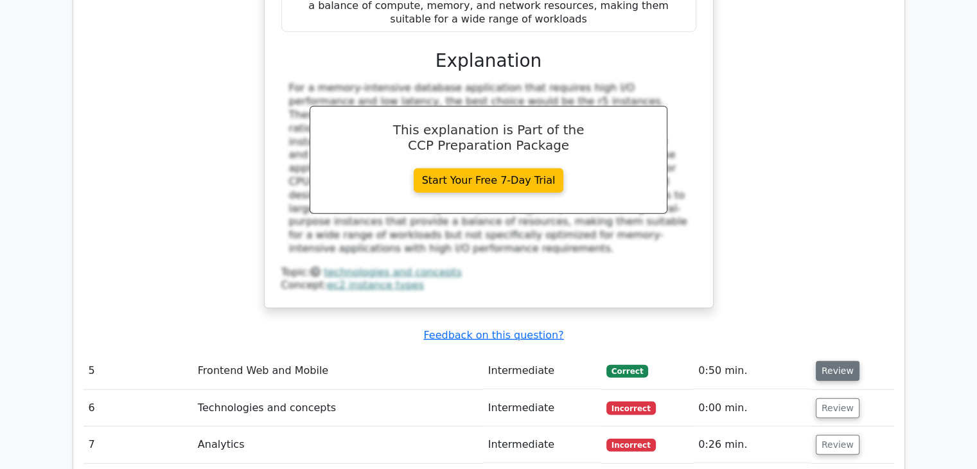
click at [822, 361] on button "Review" at bounding box center [838, 371] width 44 height 20
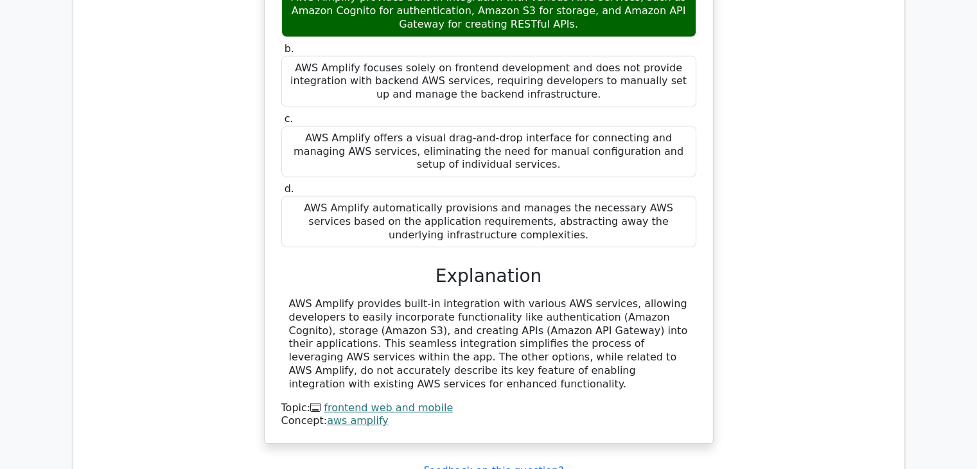
scroll to position [3855, 0]
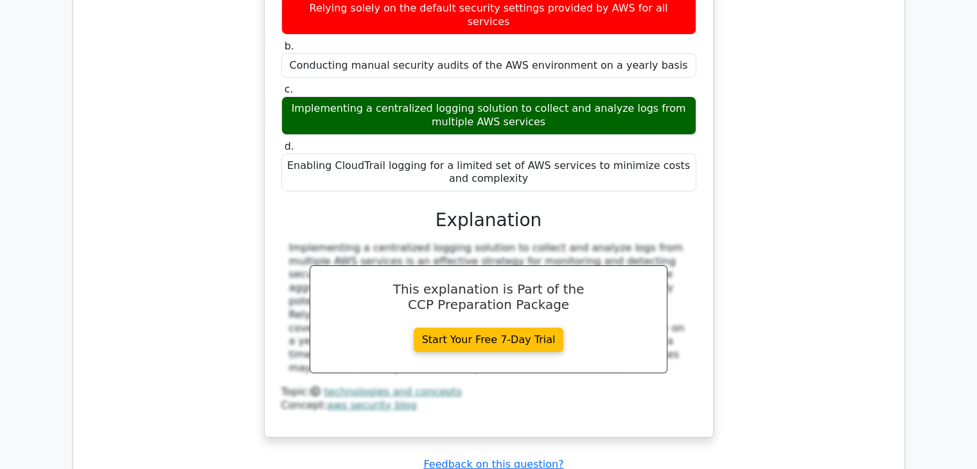
scroll to position [4497, 0]
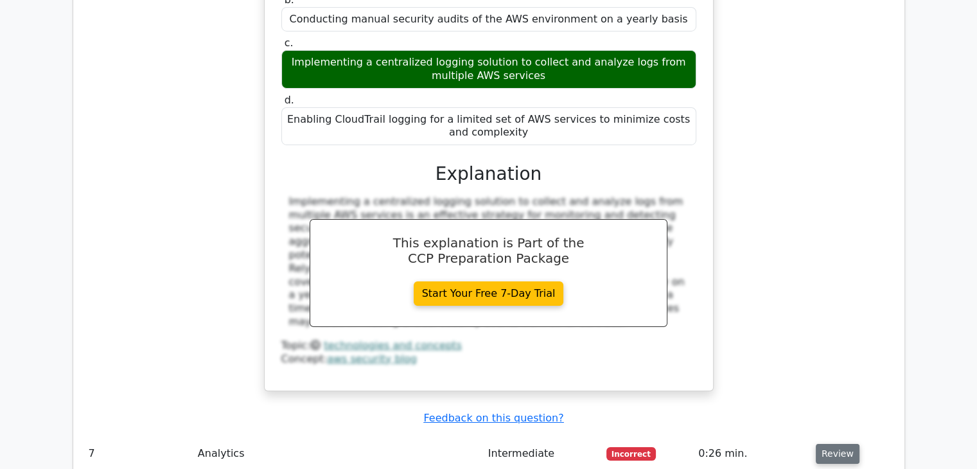
click at [833, 444] on button "Review" at bounding box center [838, 454] width 44 height 20
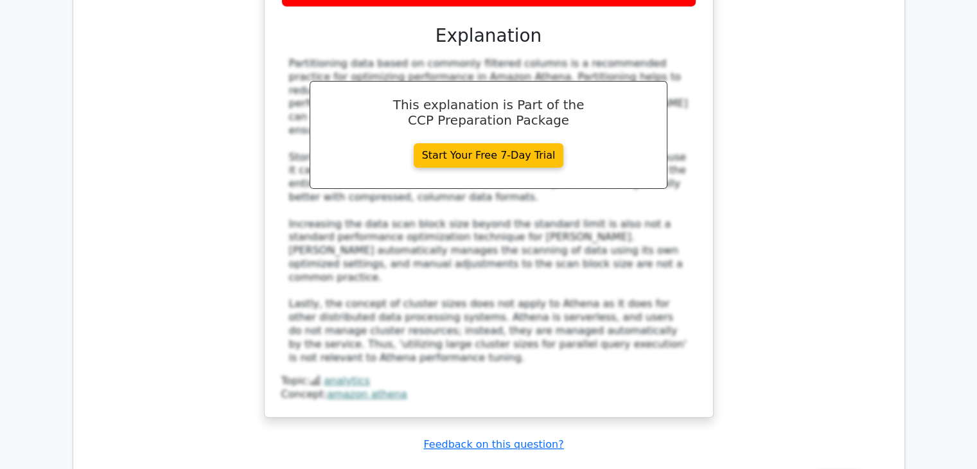
scroll to position [5204, 0]
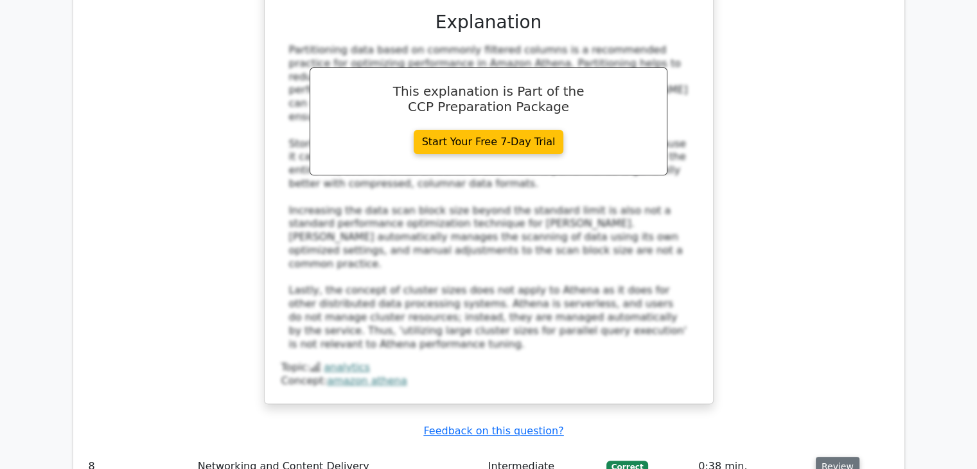
click at [830, 457] on button "Review" at bounding box center [838, 467] width 44 height 20
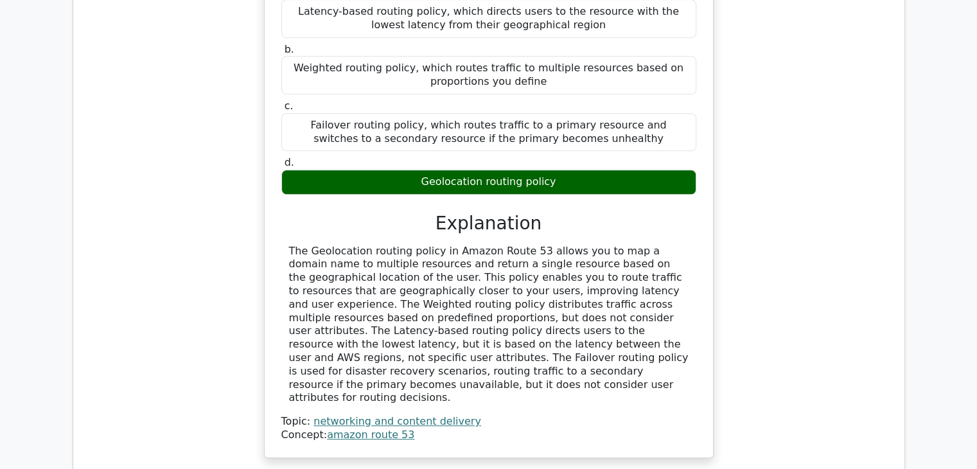
scroll to position [5782, 0]
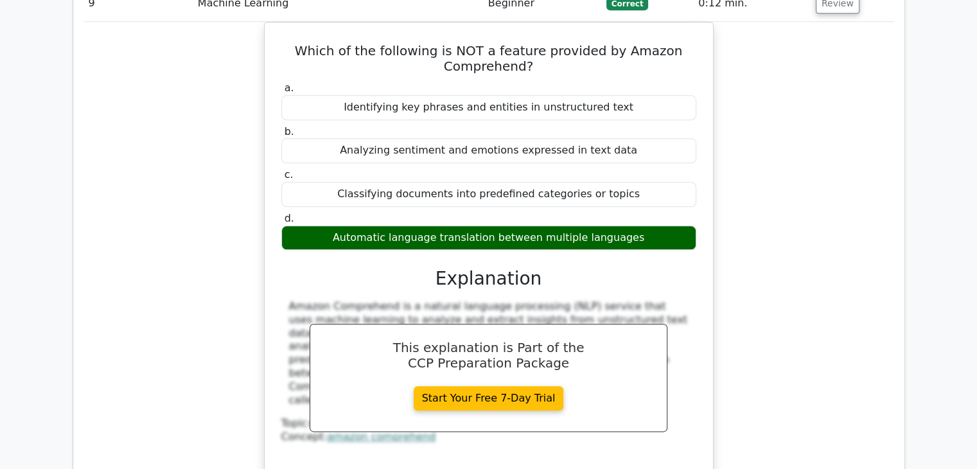
scroll to position [6296, 0]
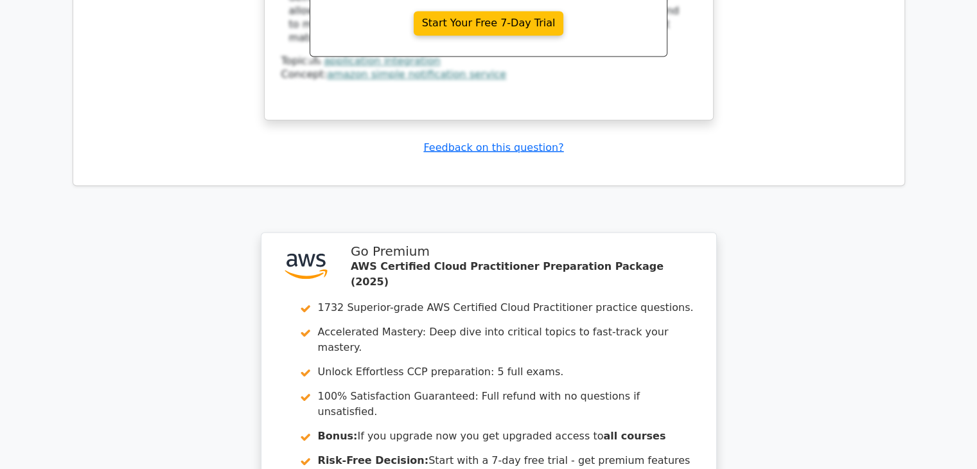
scroll to position [7234, 0]
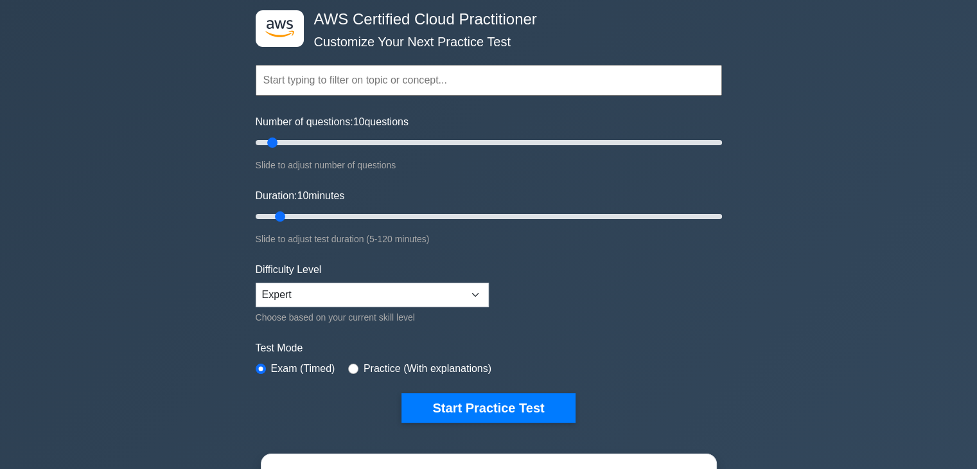
scroll to position [64, 0]
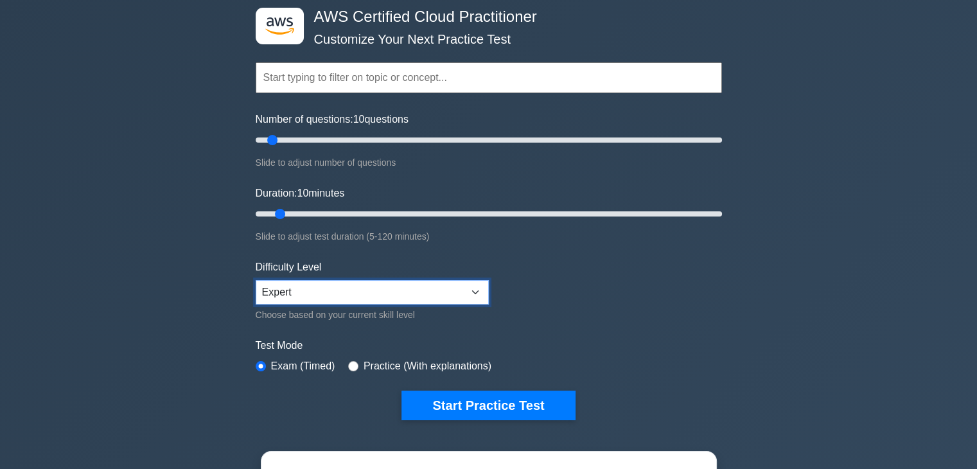
click at [472, 290] on select "Beginner Intermediate Expert" at bounding box center [372, 292] width 233 height 24
click at [256, 280] on select "Beginner Intermediate Expert" at bounding box center [372, 292] width 233 height 24
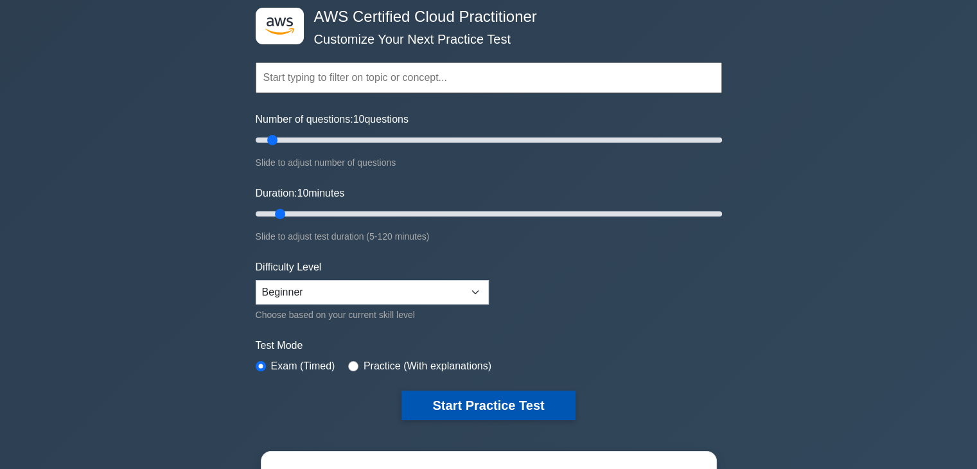
click at [500, 399] on button "Start Practice Test" at bounding box center [488, 406] width 173 height 30
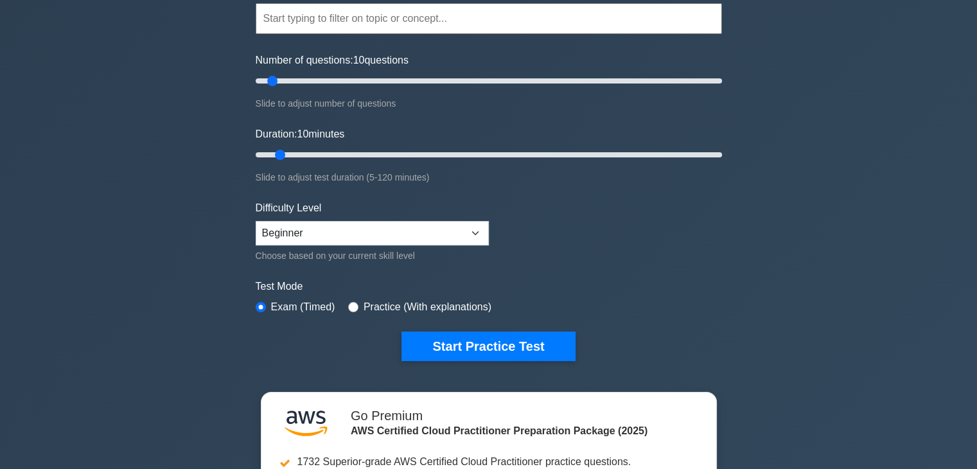
scroll to position [128, 0]
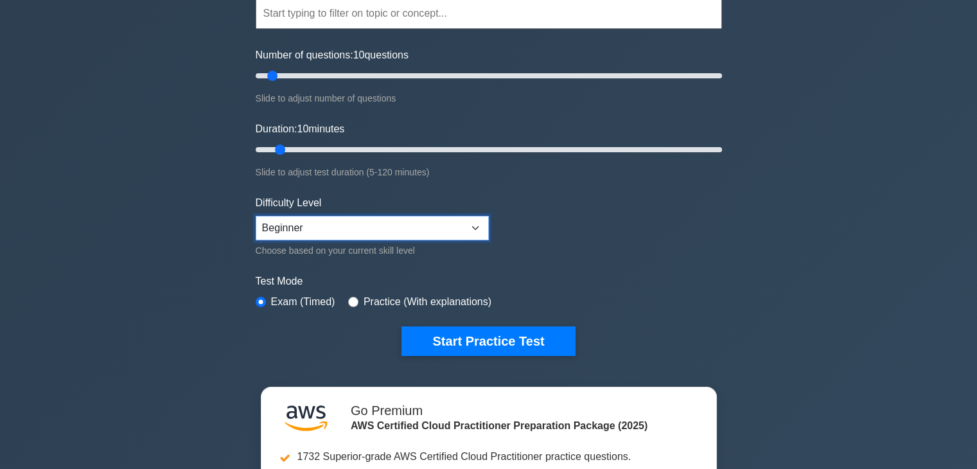
click at [471, 224] on select "Beginner Intermediate Expert" at bounding box center [372, 228] width 233 height 24
select select "intermediate"
click at [256, 216] on select "Beginner Intermediate Expert" at bounding box center [372, 228] width 233 height 24
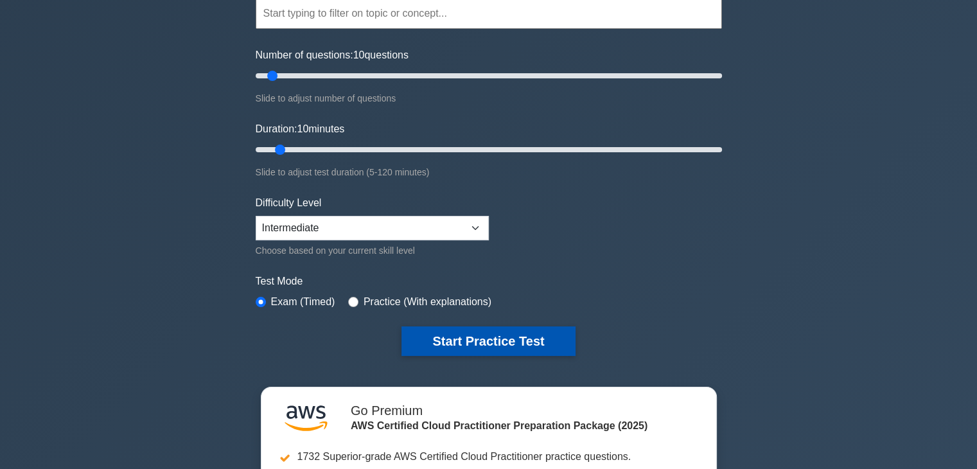
click at [506, 335] on button "Start Practice Test" at bounding box center [488, 341] width 173 height 30
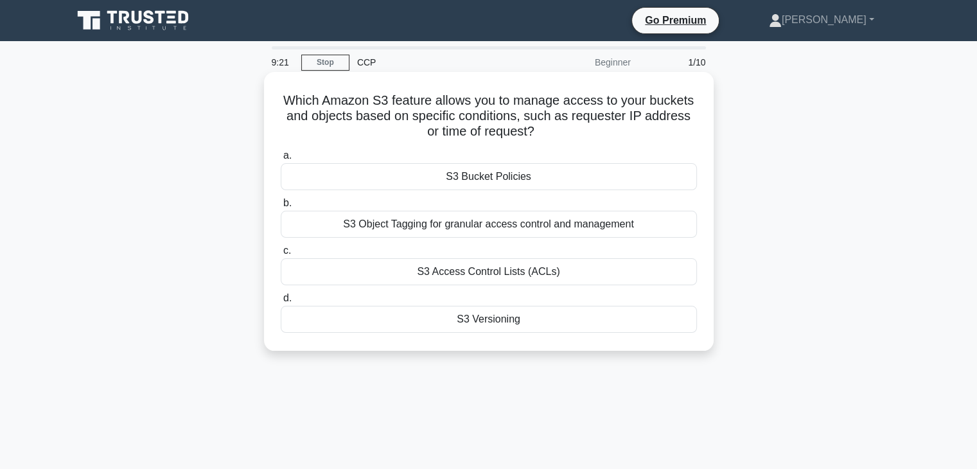
click at [522, 226] on div "S3 Object Tagging for granular access control and management" at bounding box center [489, 224] width 416 height 27
click at [281, 208] on input "b. S3 Object Tagging for granular access control and management" at bounding box center [281, 203] width 0 height 8
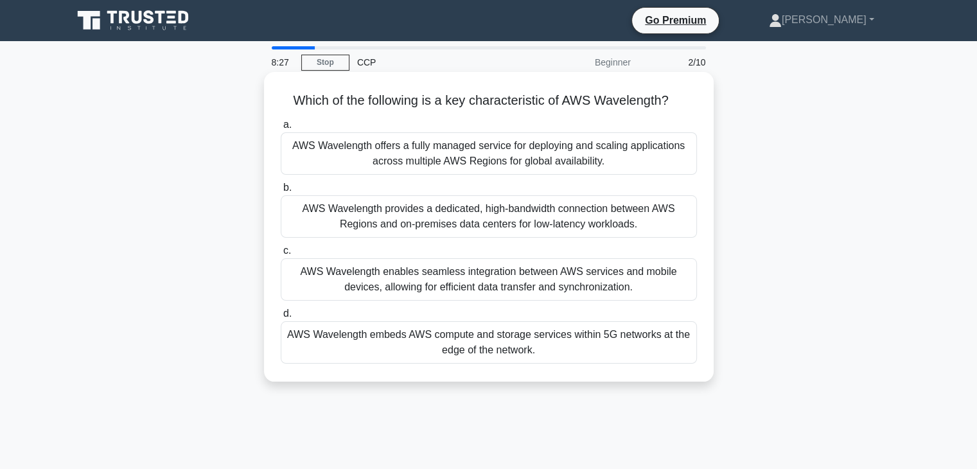
click at [558, 219] on div "AWS Wavelength provides a dedicated, high-bandwidth connection between AWS Regi…" at bounding box center [489, 216] width 416 height 42
click at [281, 192] on input "b. AWS Wavelength provides a dedicated, high-bandwidth connection between AWS R…" at bounding box center [281, 188] width 0 height 8
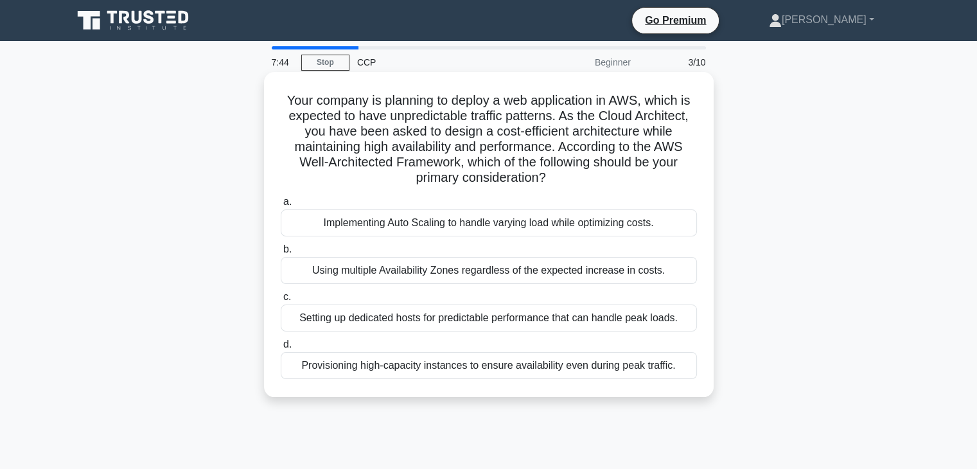
click at [565, 222] on div "Implementing Auto Scaling to handle varying load while optimizing costs." at bounding box center [489, 222] width 416 height 27
click at [281, 206] on input "a. Implementing Auto Scaling to handle varying load while optimizing costs." at bounding box center [281, 202] width 0 height 8
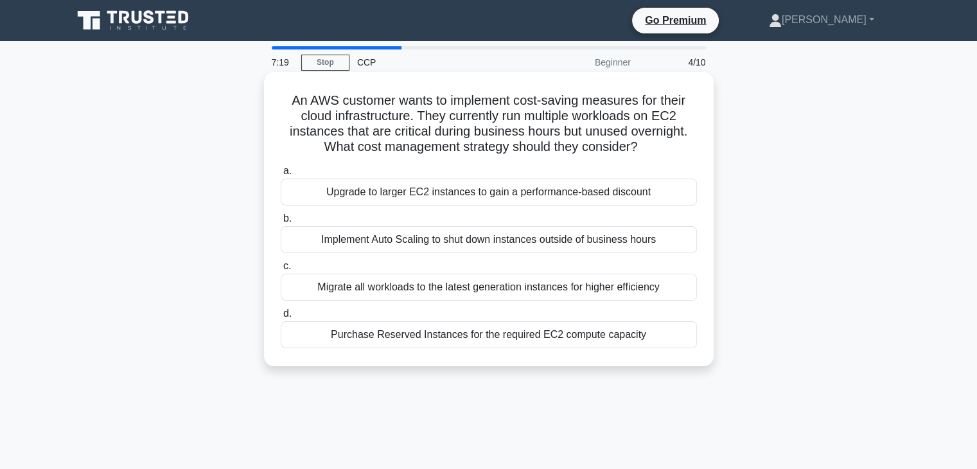
click at [648, 237] on div "Implement Auto Scaling to shut down instances outside of business hours" at bounding box center [489, 239] width 416 height 27
click at [281, 223] on input "b. Implement Auto Scaling to shut down instances outside of business hours" at bounding box center [281, 219] width 0 height 8
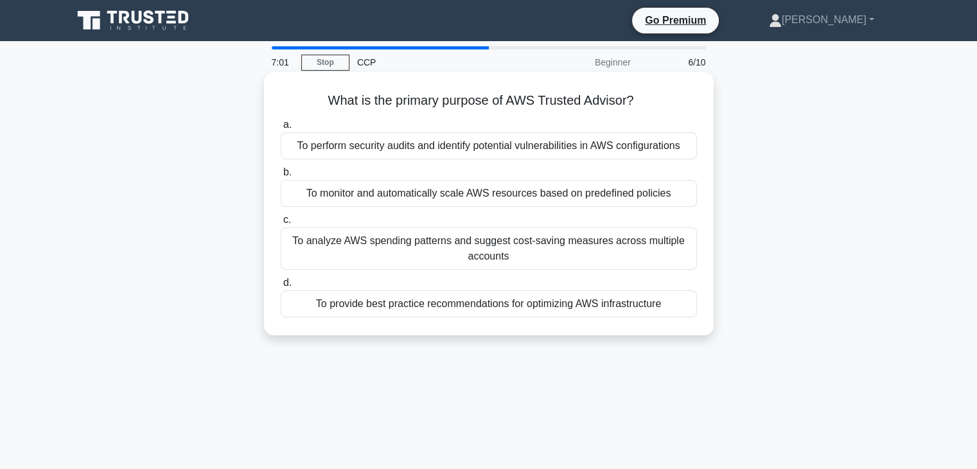
click at [529, 306] on div "To provide best practice recommendations for optimizing AWS infrastructure" at bounding box center [489, 303] width 416 height 27
click at [281, 287] on input "d. To provide best practice recommendations for optimizing AWS infrastructure" at bounding box center [281, 283] width 0 height 8
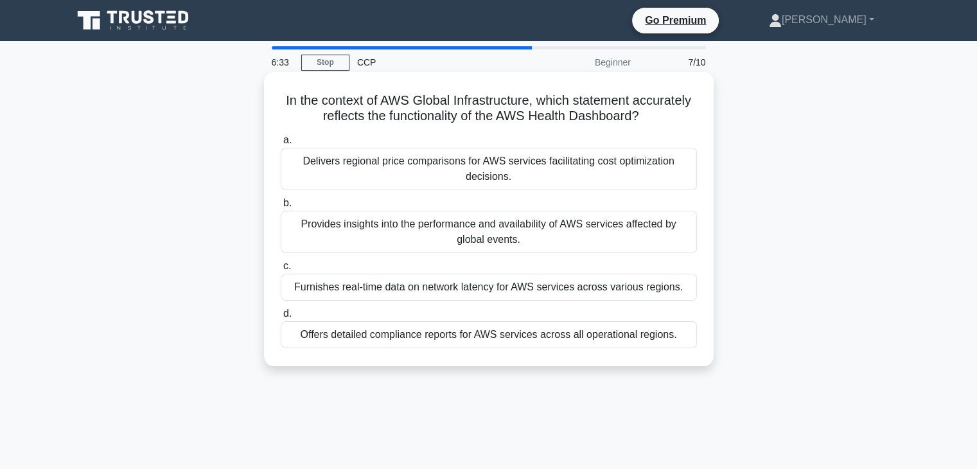
click at [565, 236] on div "Provides insights into the performance and availability of AWS services affecte…" at bounding box center [489, 232] width 416 height 42
click at [281, 208] on input "b. Provides insights into the performance and availability of AWS services affe…" at bounding box center [281, 203] width 0 height 8
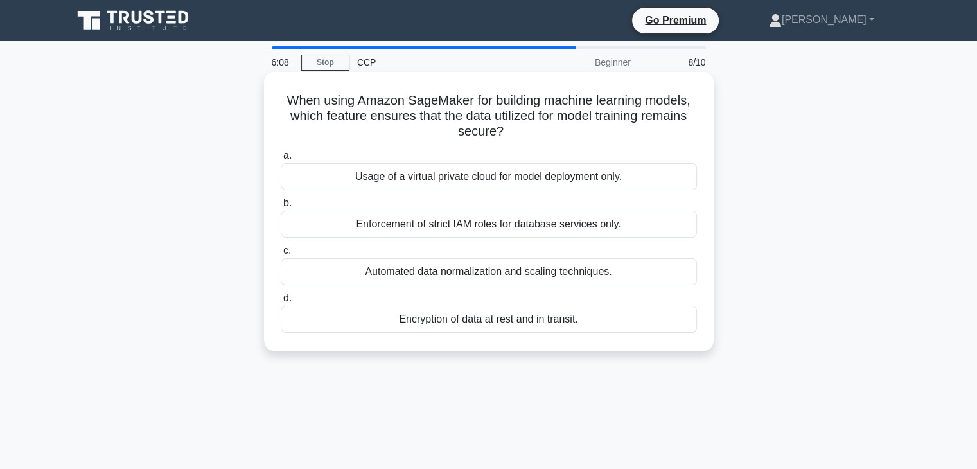
click at [616, 179] on div "Usage of a virtual private cloud for model deployment only." at bounding box center [489, 176] width 416 height 27
click at [281, 160] on input "a. Usage of a virtual private cloud for model deployment only." at bounding box center [281, 156] width 0 height 8
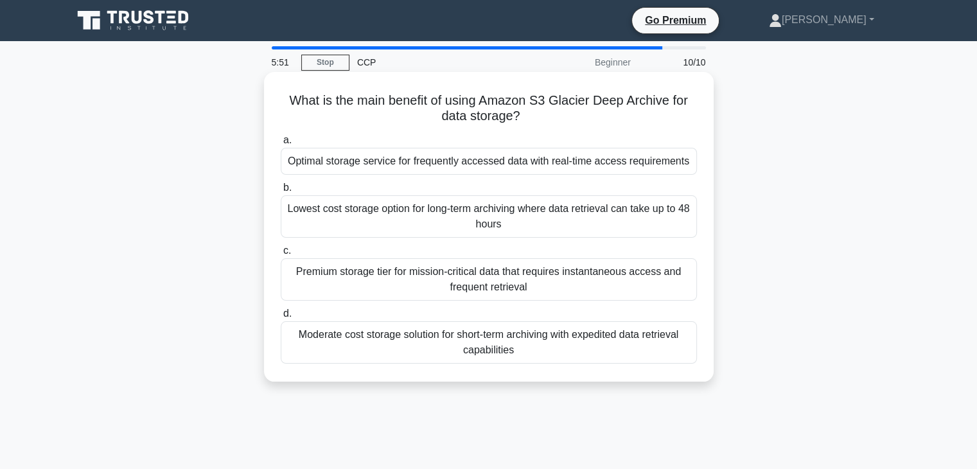
click at [628, 218] on div "Lowest cost storage option for long-term archiving where data retrieval can tak…" at bounding box center [489, 216] width 416 height 42
click at [281, 192] on input "b. Lowest cost storage option for long-term archiving where data retrieval can …" at bounding box center [281, 188] width 0 height 8
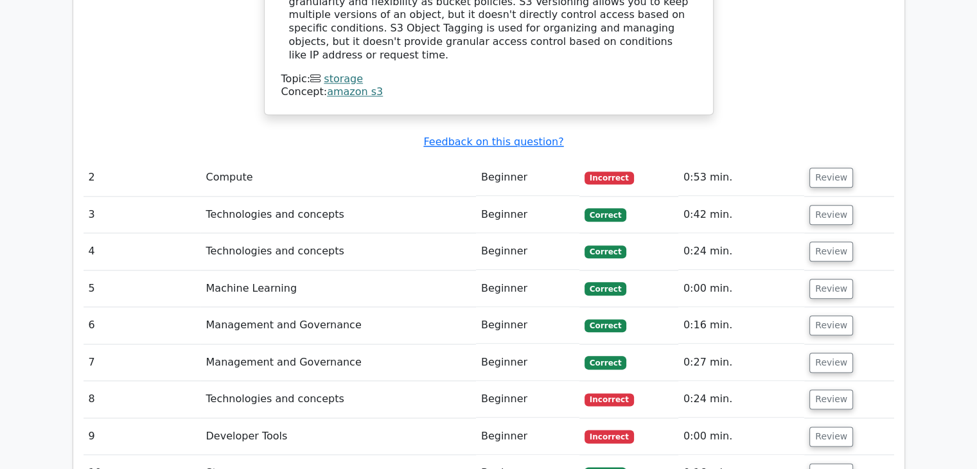
scroll to position [1478, 0]
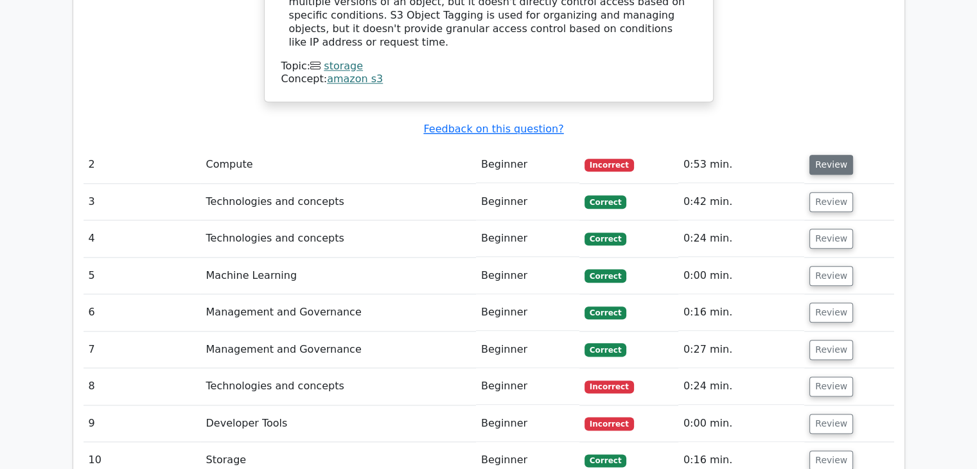
click at [826, 155] on button "Review" at bounding box center [832, 165] width 44 height 20
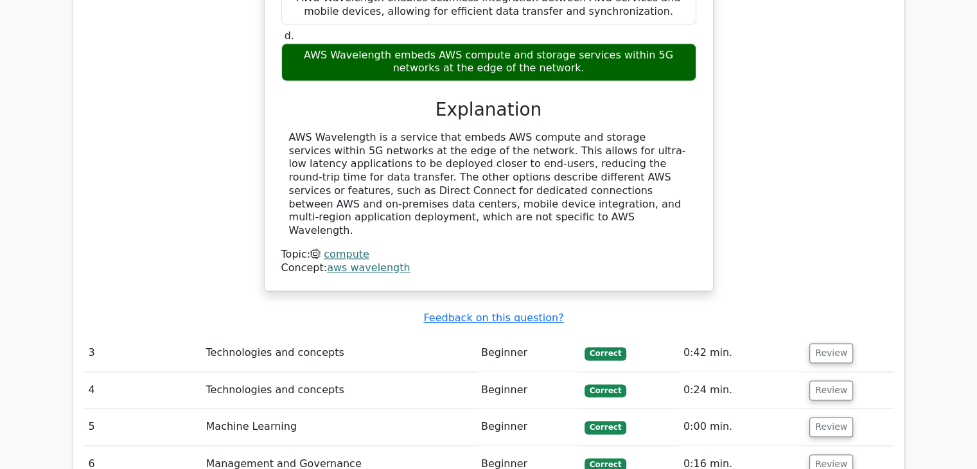
scroll to position [1863, 0]
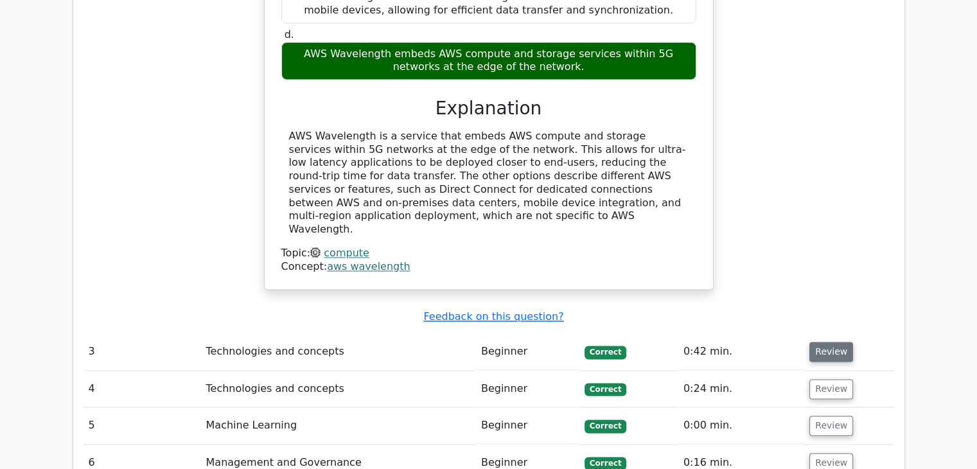
click at [837, 342] on button "Review" at bounding box center [832, 352] width 44 height 20
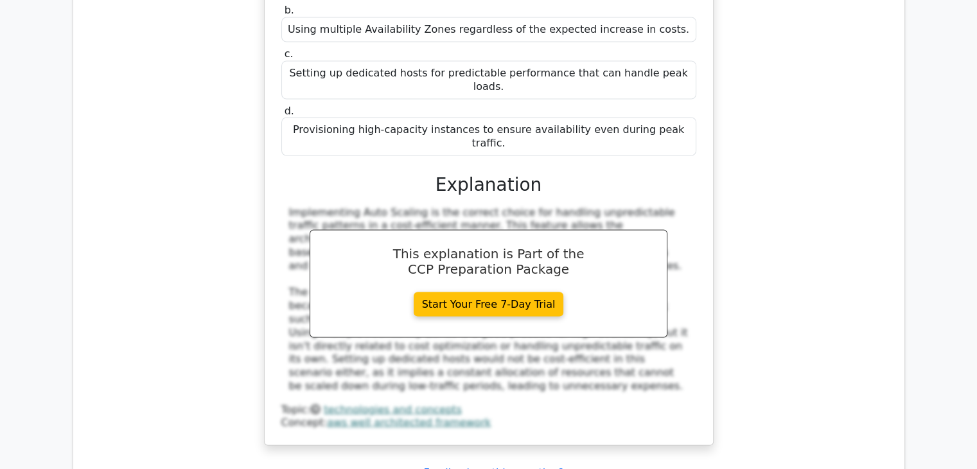
scroll to position [2506, 0]
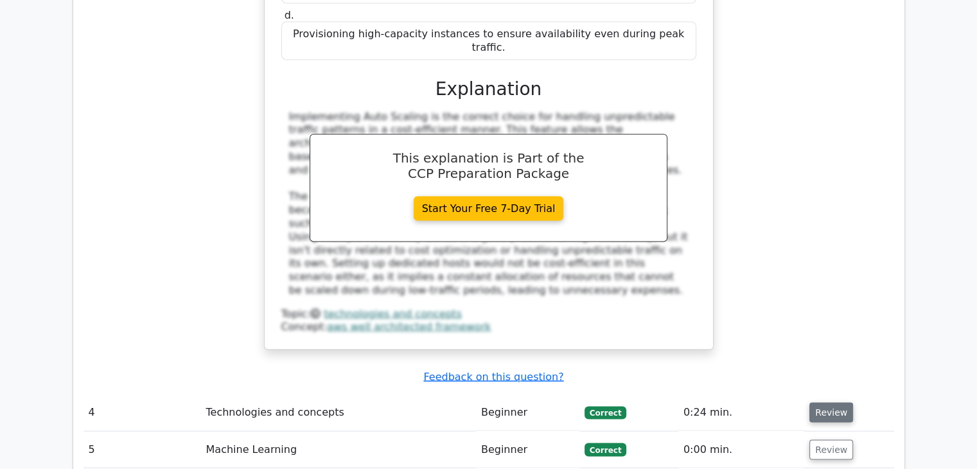
click at [840, 403] on button "Review" at bounding box center [832, 413] width 44 height 20
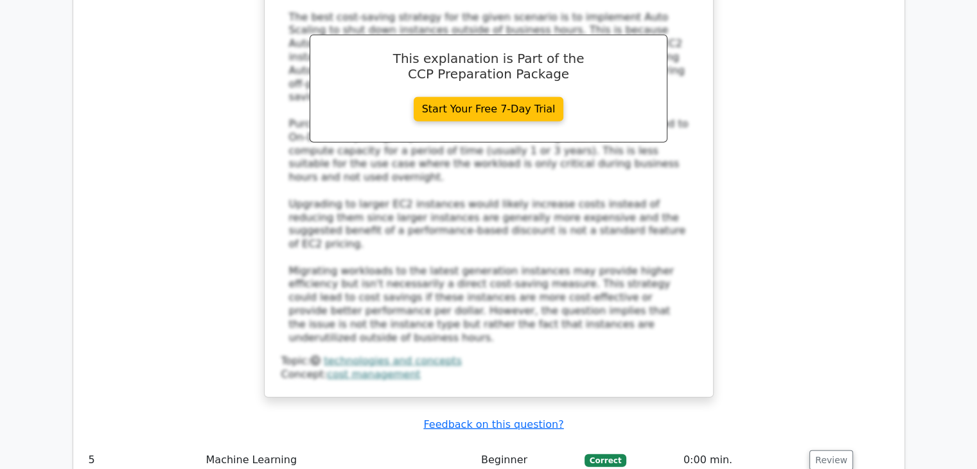
scroll to position [3277, 0]
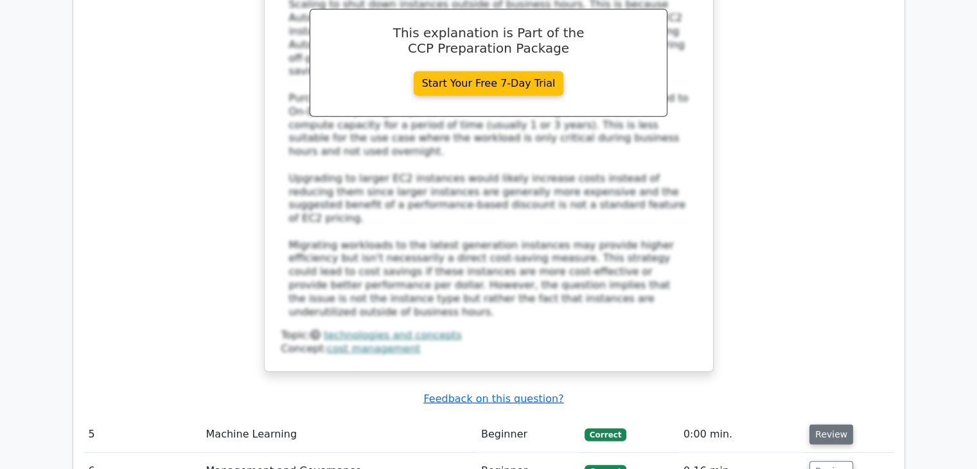
click at [828, 425] on button "Review" at bounding box center [832, 435] width 44 height 20
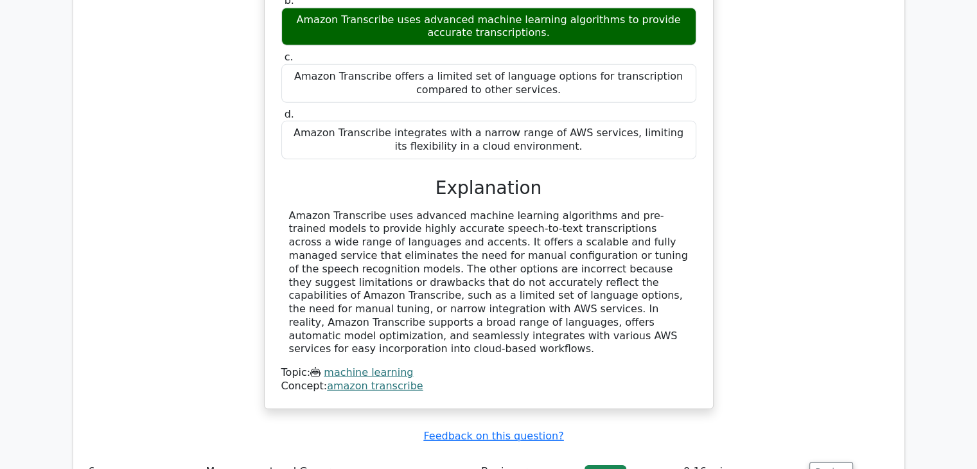
scroll to position [3855, 0]
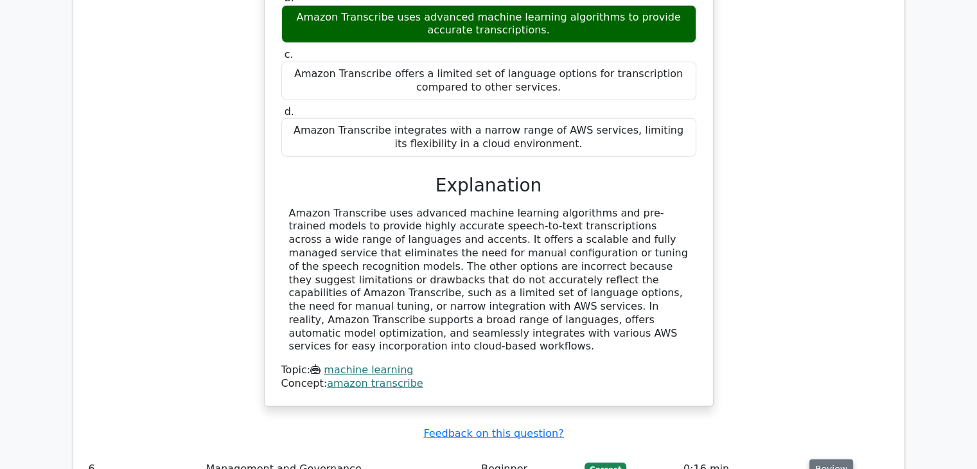
click at [830, 459] on button "Review" at bounding box center [832, 469] width 44 height 20
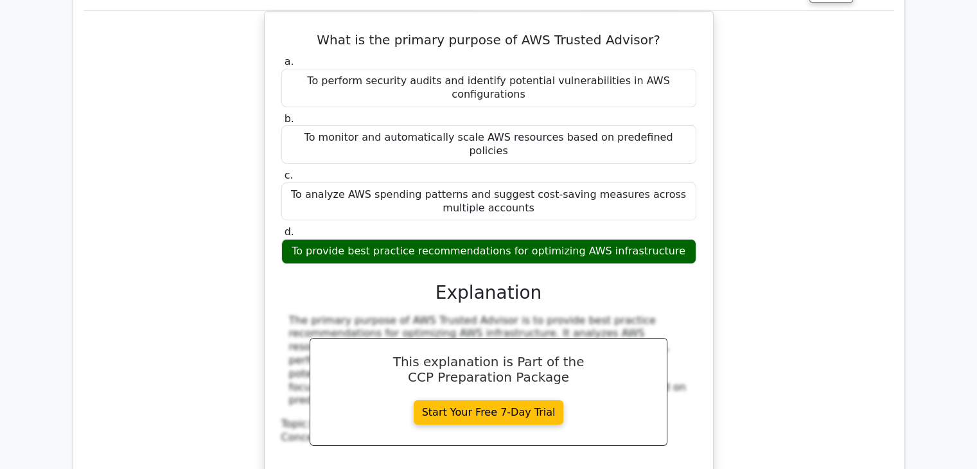
scroll to position [4433, 0]
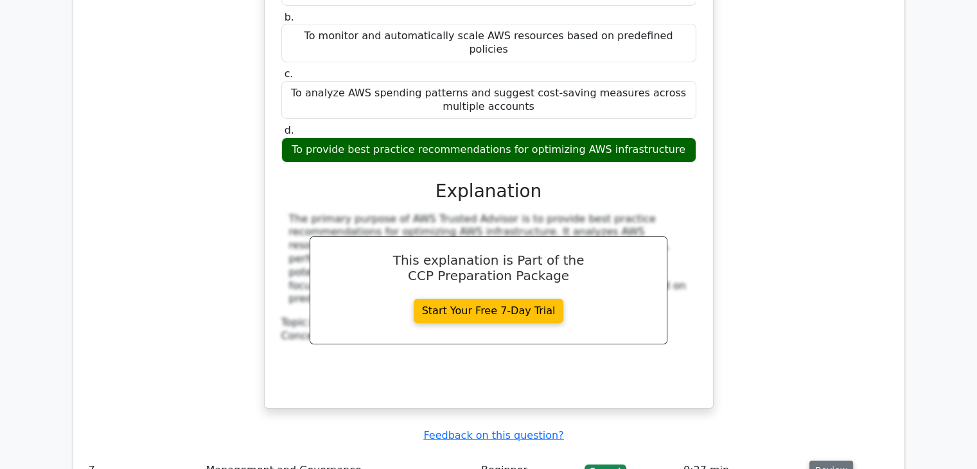
click at [830, 461] on button "Review" at bounding box center [832, 471] width 44 height 20
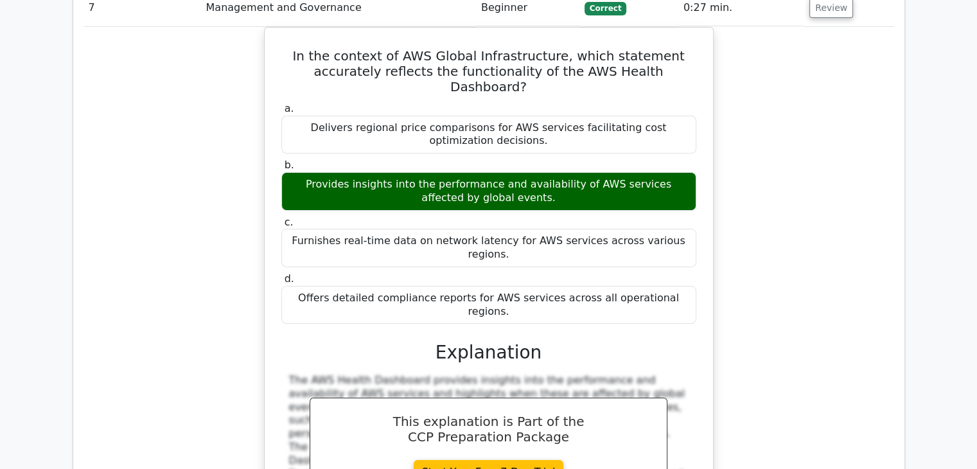
scroll to position [4947, 0]
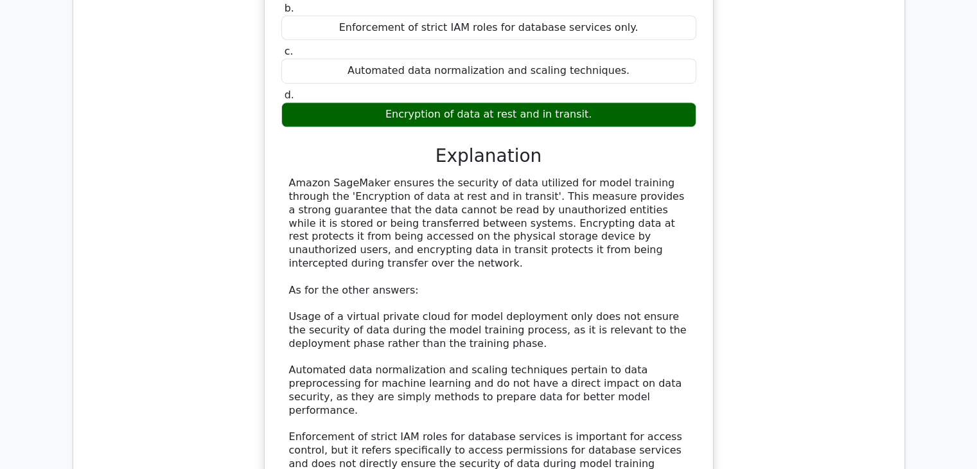
scroll to position [5718, 0]
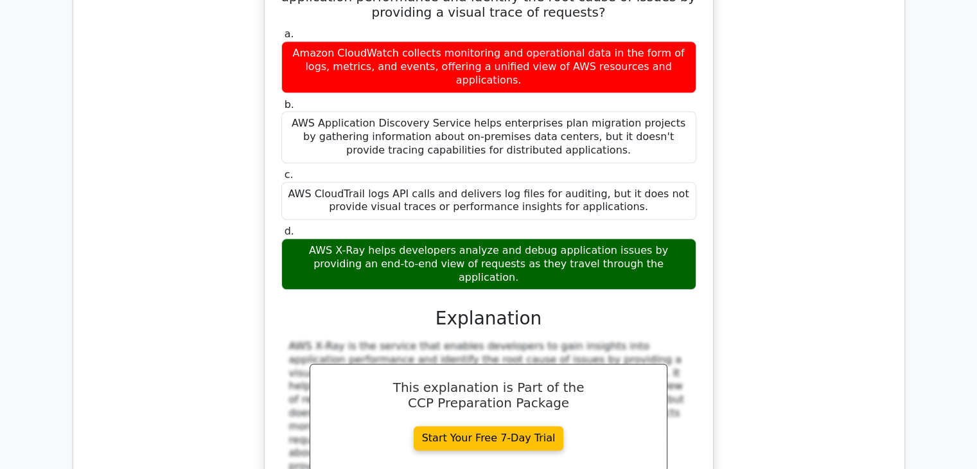
scroll to position [6361, 0]
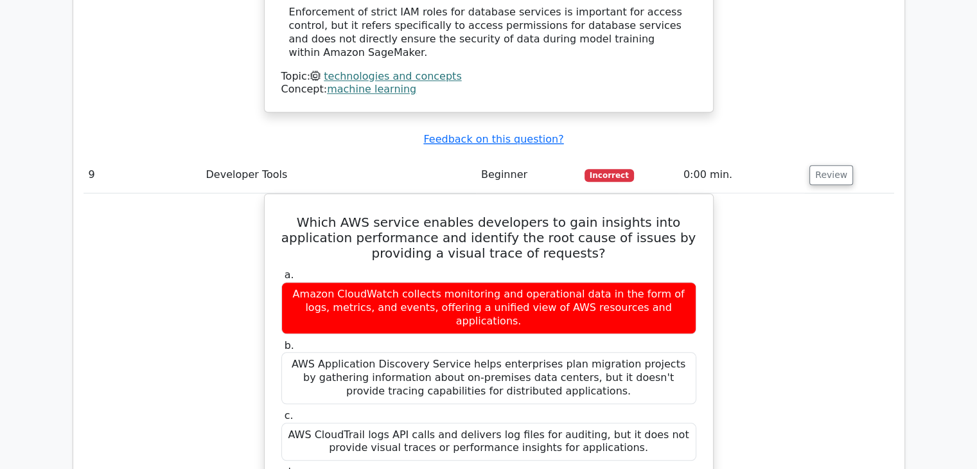
scroll to position [6232, 0]
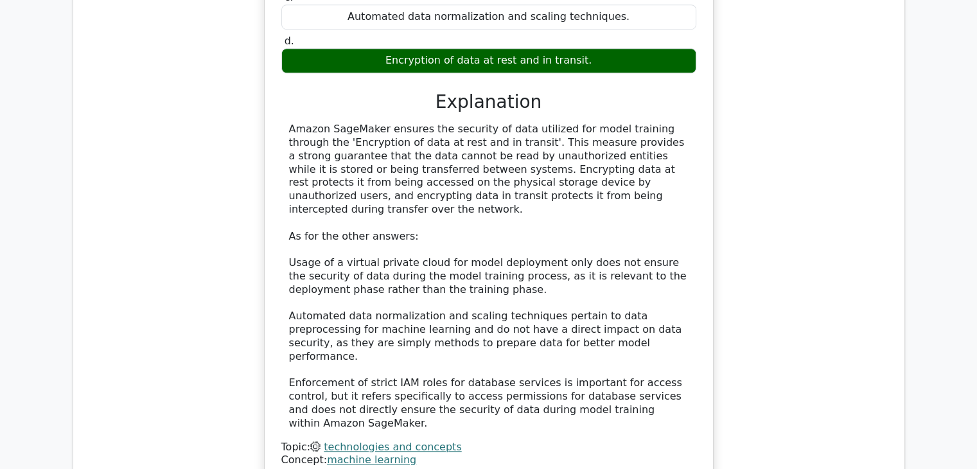
scroll to position [5718, 0]
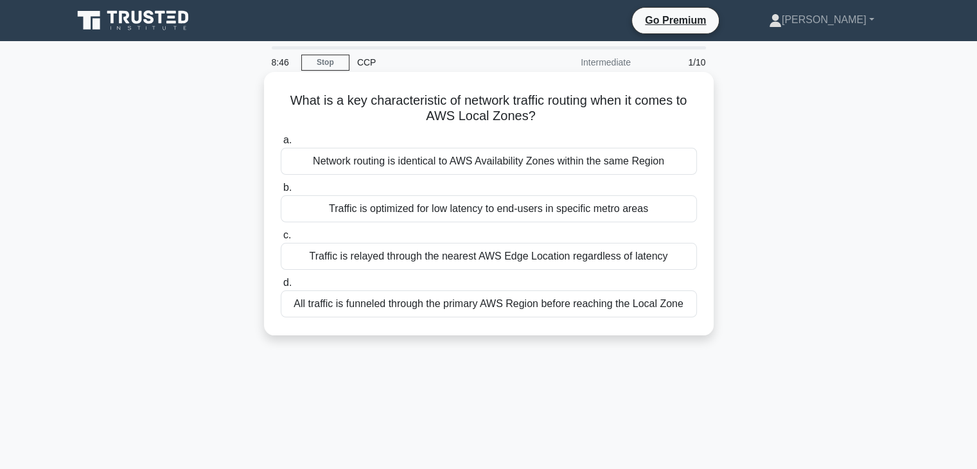
click at [632, 211] on div "Traffic is optimized for low latency to end-users in specific metro areas" at bounding box center [489, 208] width 416 height 27
click at [281, 192] on input "b. Traffic is optimized for low latency to end-users in specific metro areas" at bounding box center [281, 188] width 0 height 8
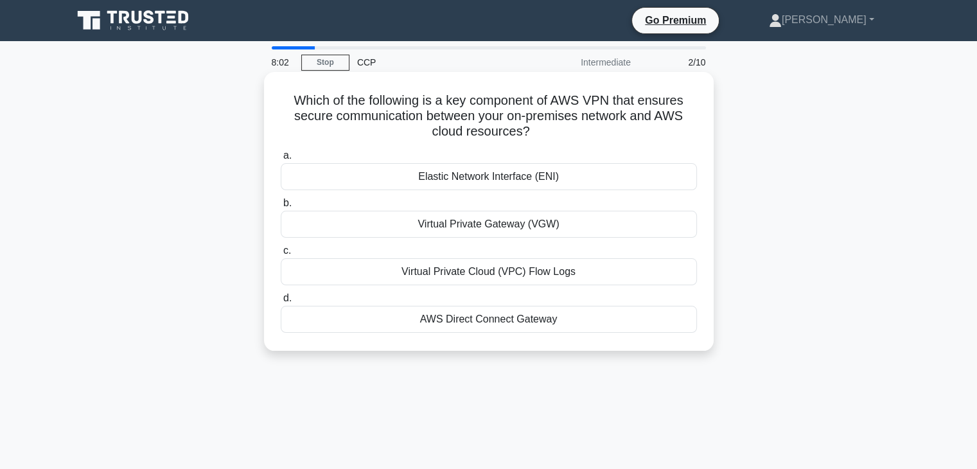
click at [572, 322] on div "AWS Direct Connect Gateway" at bounding box center [489, 319] width 416 height 27
click at [281, 303] on input "d. AWS Direct Connect Gateway" at bounding box center [281, 298] width 0 height 8
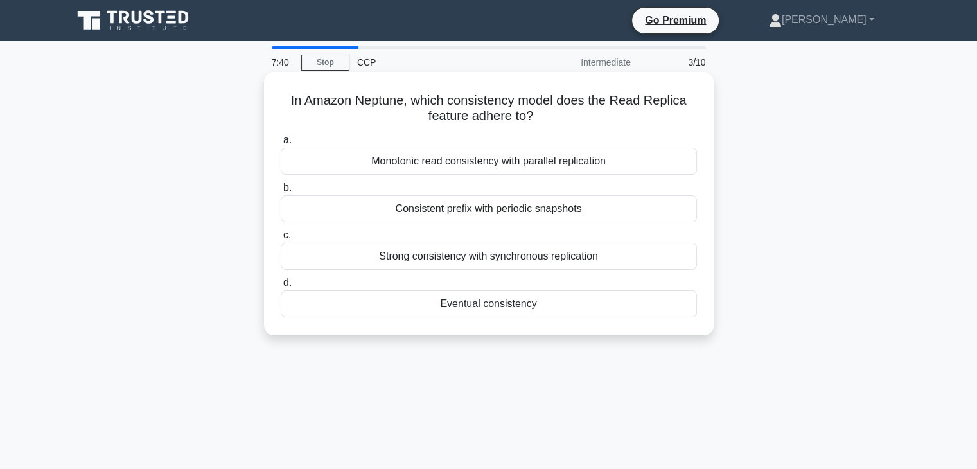
click at [605, 165] on div "Monotonic read consistency with parallel replication" at bounding box center [489, 161] width 416 height 27
click at [281, 145] on input "a. Monotonic read consistency with parallel replication" at bounding box center [281, 140] width 0 height 8
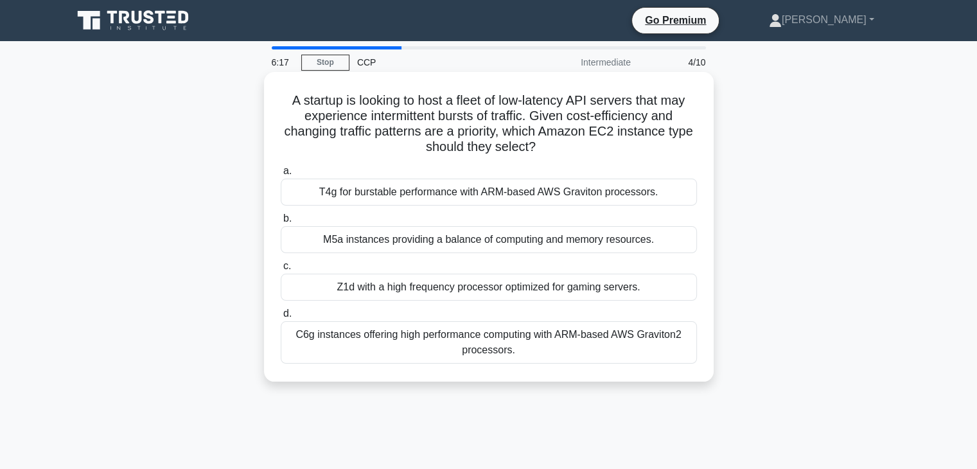
click at [548, 342] on div "C6g instances offering high performance computing with ARM-based AWS Graviton2 …" at bounding box center [489, 342] width 416 height 42
click at [281, 318] on input "d. C6g instances offering high performance computing with ARM-based AWS Gravito…" at bounding box center [281, 314] width 0 height 8
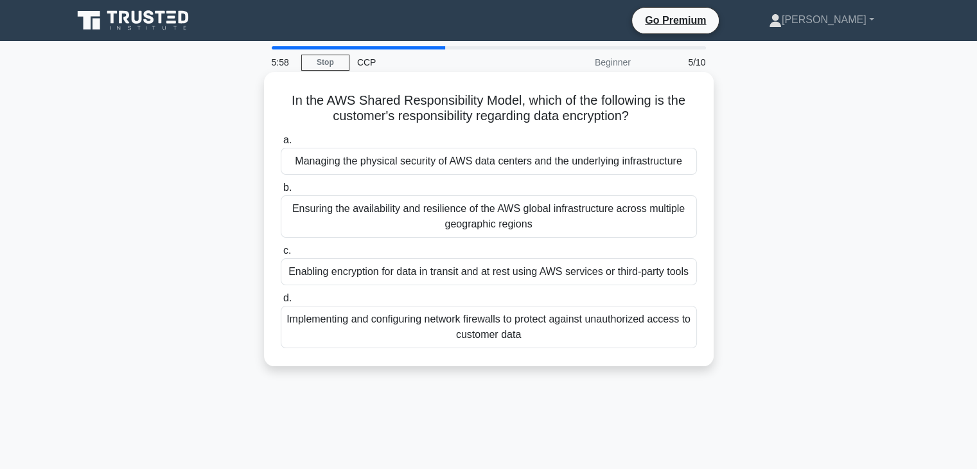
click at [598, 330] on div "Implementing and configuring network firewalls to protect against unauthorized …" at bounding box center [489, 327] width 416 height 42
click at [281, 303] on input "d. Implementing and configuring network firewalls to protect against unauthoriz…" at bounding box center [281, 298] width 0 height 8
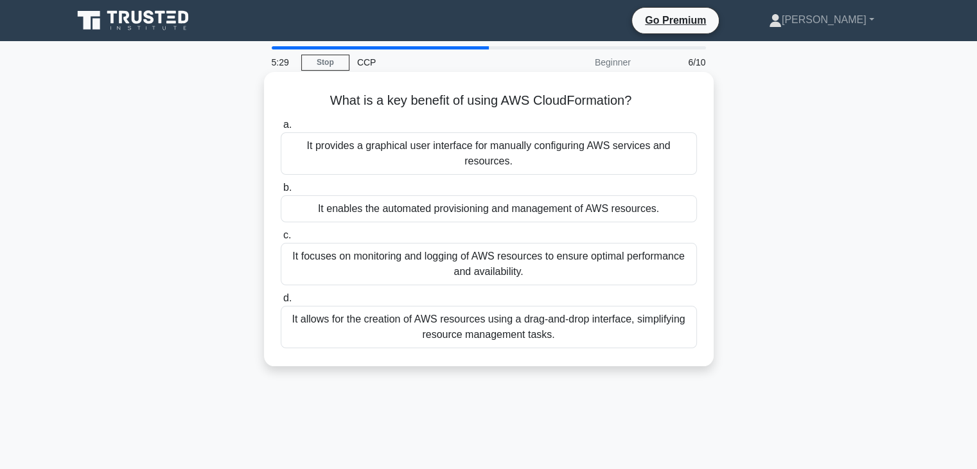
click at [548, 157] on div "It provides a graphical user interface for manually configuring AWS services an…" at bounding box center [489, 153] width 416 height 42
click at [281, 129] on input "a. It provides a graphical user interface for manually configuring AWS services…" at bounding box center [281, 125] width 0 height 8
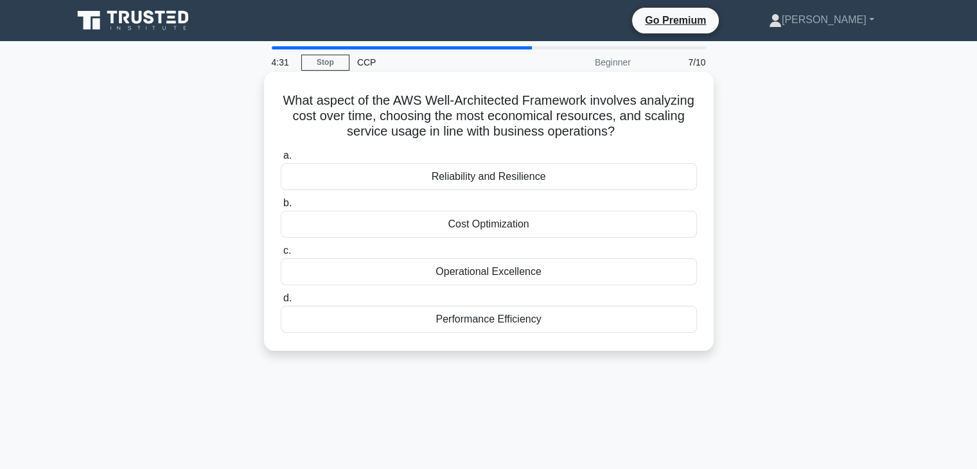
click at [548, 276] on div "Operational Excellence" at bounding box center [489, 271] width 416 height 27
click at [281, 255] on input "c. Operational Excellence" at bounding box center [281, 251] width 0 height 8
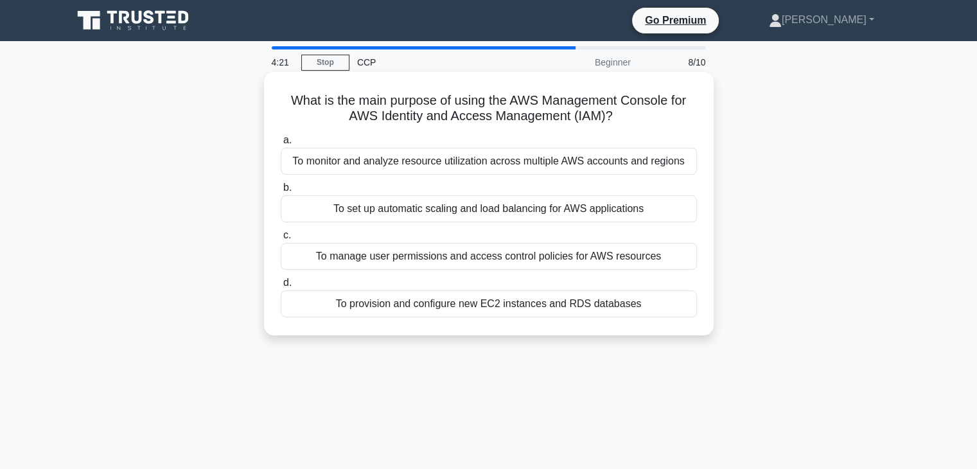
click at [651, 260] on div "To manage user permissions and access control policies for AWS resources" at bounding box center [489, 256] width 416 height 27
click at [281, 240] on input "c. To manage user permissions and access control policies for AWS resources" at bounding box center [281, 235] width 0 height 8
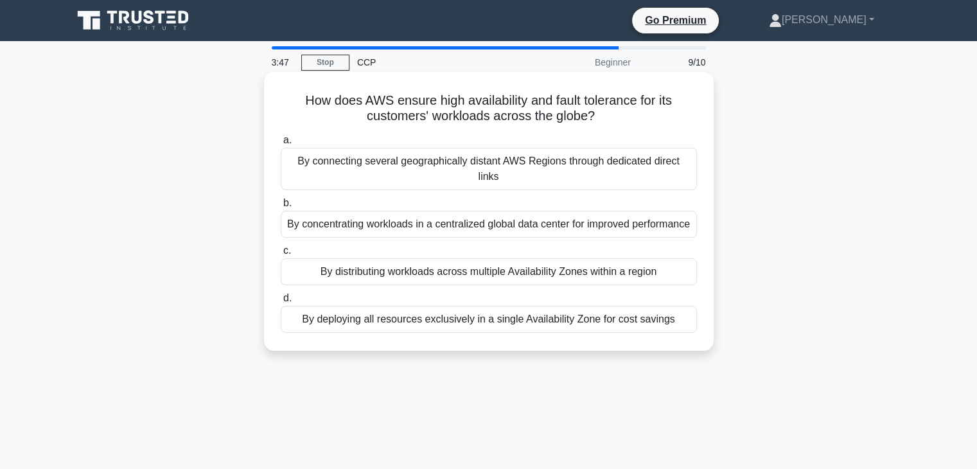
click at [615, 260] on div "By distributing workloads across multiple Availability Zones within a region" at bounding box center [489, 271] width 416 height 27
click at [281, 255] on input "c. By distributing workloads across multiple Availability Zones within a region" at bounding box center [281, 251] width 0 height 8
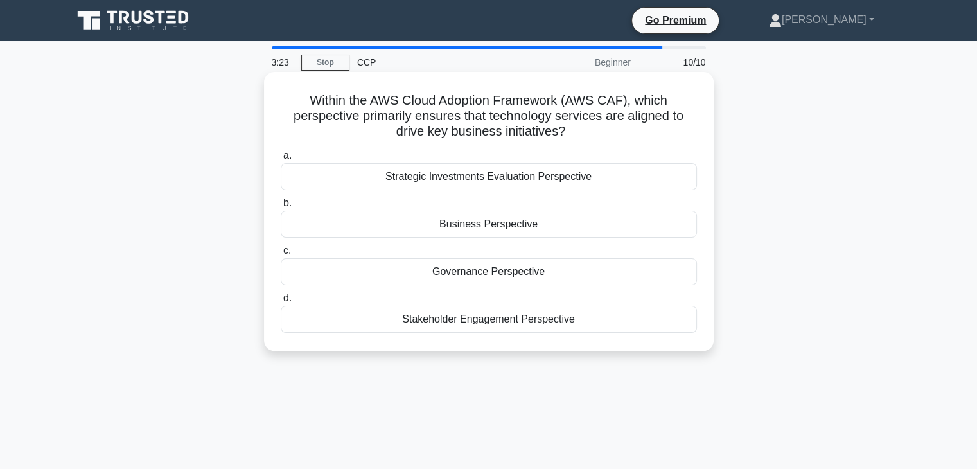
click at [585, 226] on div "Business Perspective" at bounding box center [489, 224] width 416 height 27
click at [281, 208] on input "b. Business Perspective" at bounding box center [281, 203] width 0 height 8
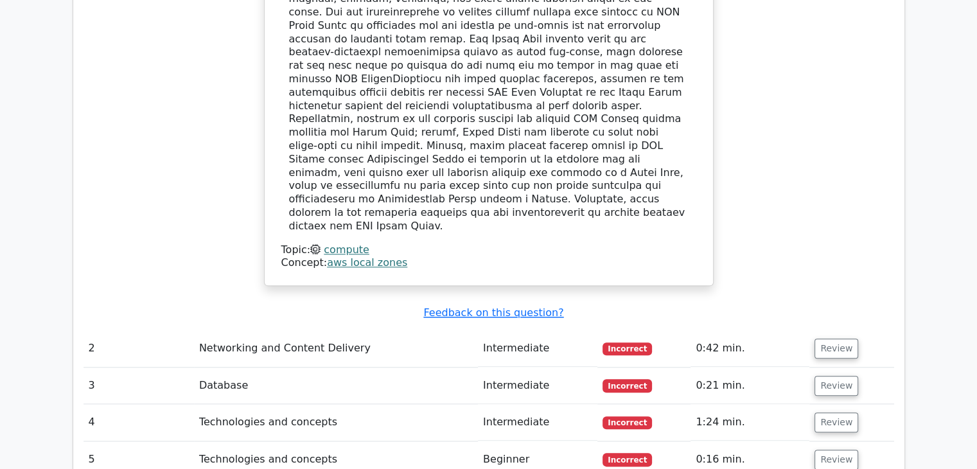
scroll to position [1413, 0]
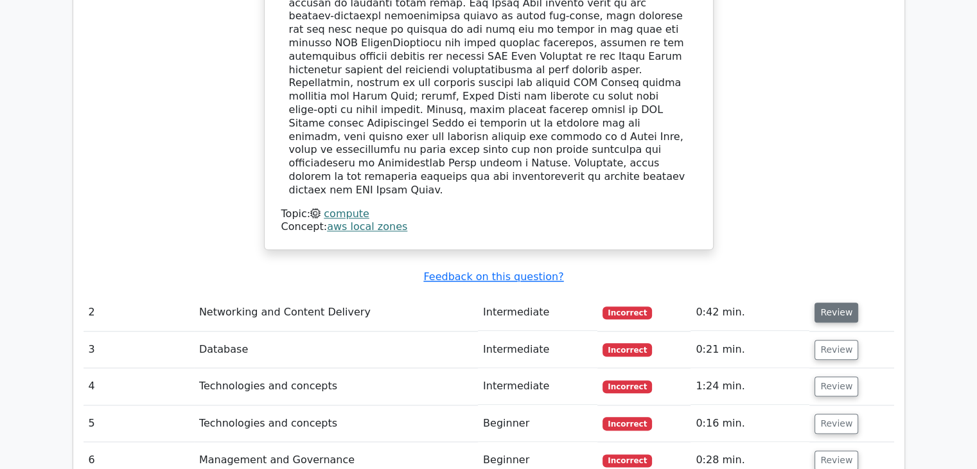
click at [839, 303] on button "Review" at bounding box center [837, 313] width 44 height 20
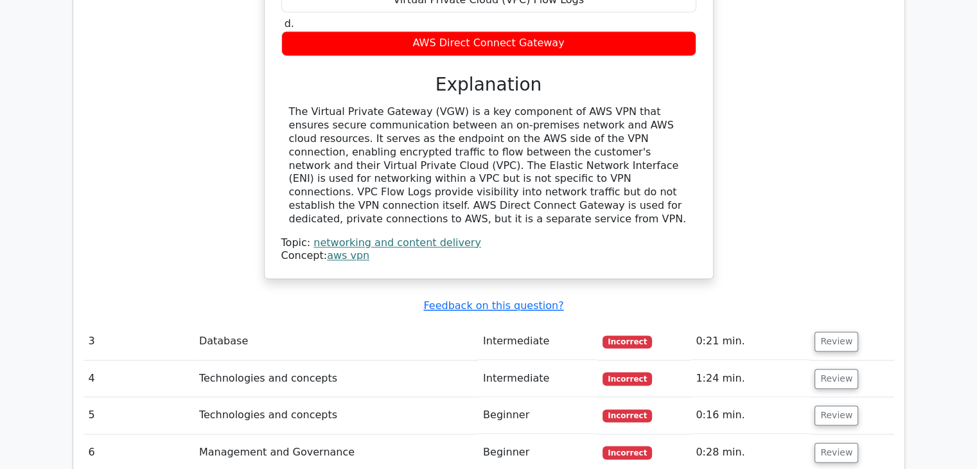
scroll to position [1992, 0]
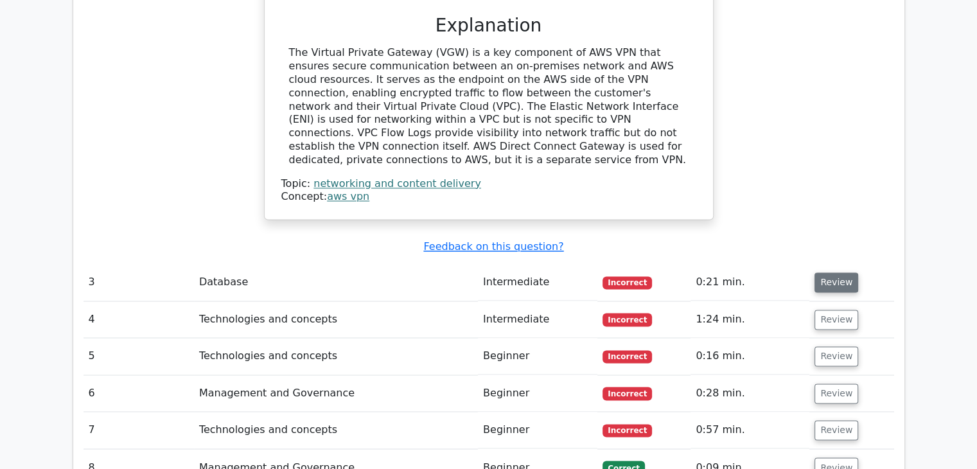
click at [833, 272] on button "Review" at bounding box center [837, 282] width 44 height 20
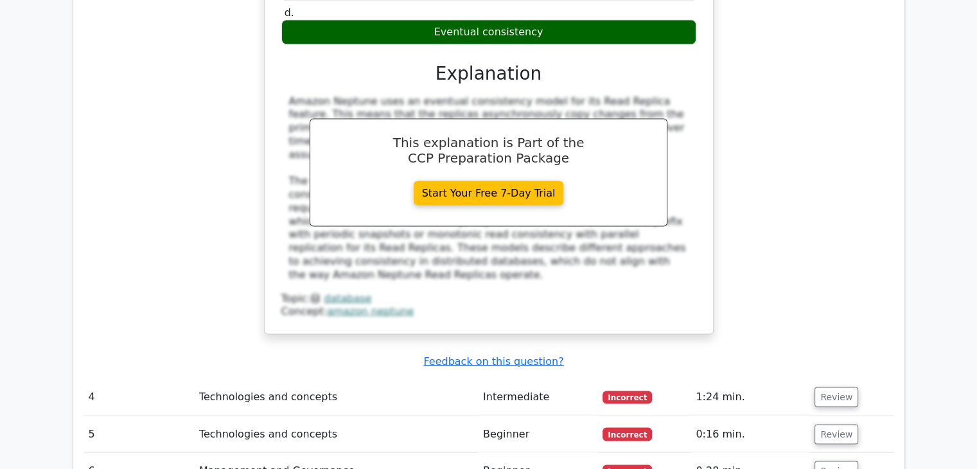
scroll to position [2506, 0]
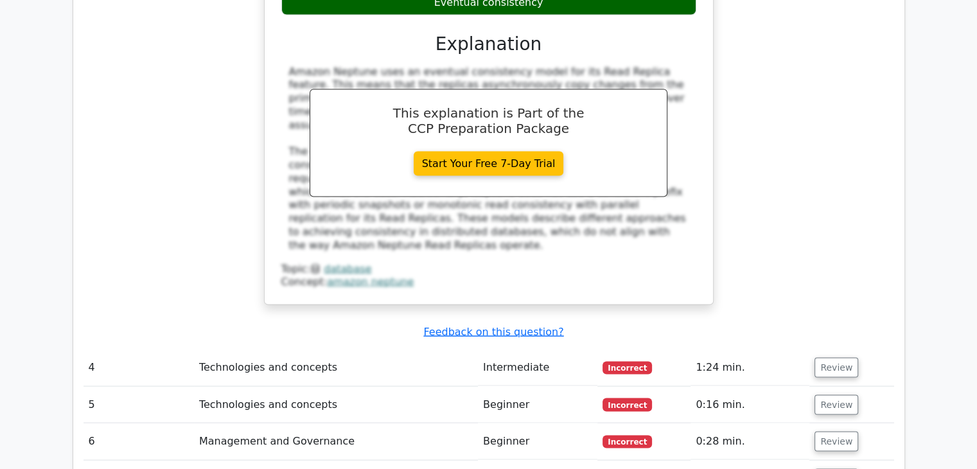
click at [833, 358] on button "Review" at bounding box center [837, 368] width 44 height 20
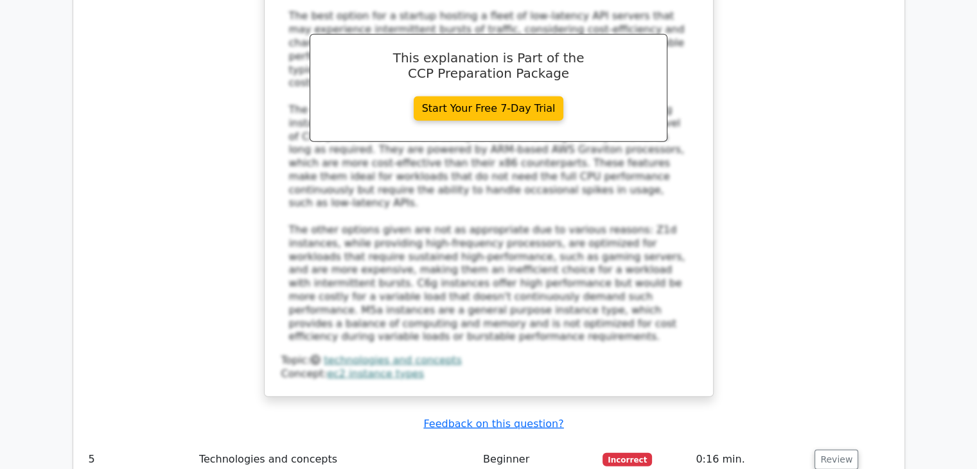
scroll to position [3277, 0]
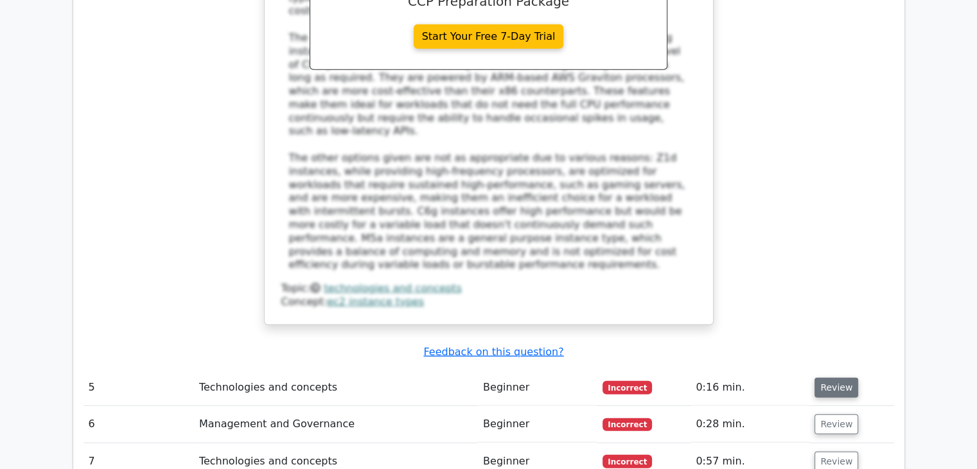
click at [831, 378] on button "Review" at bounding box center [837, 388] width 44 height 20
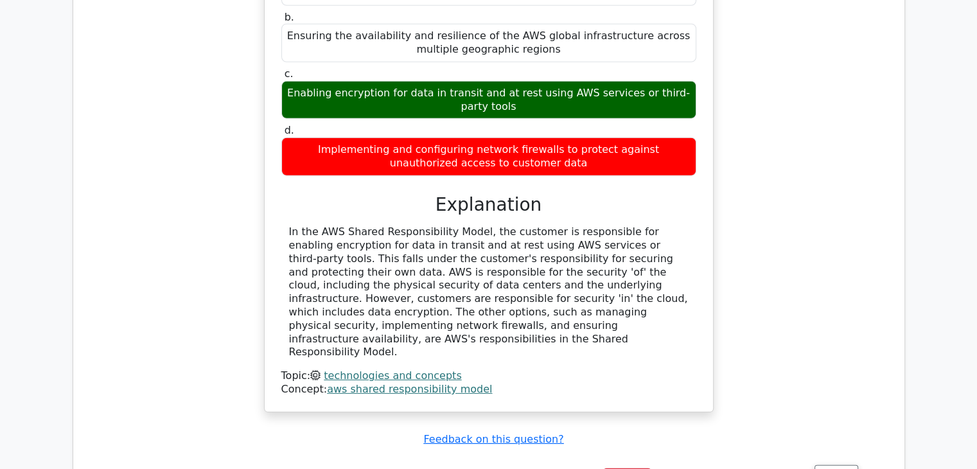
scroll to position [3791, 0]
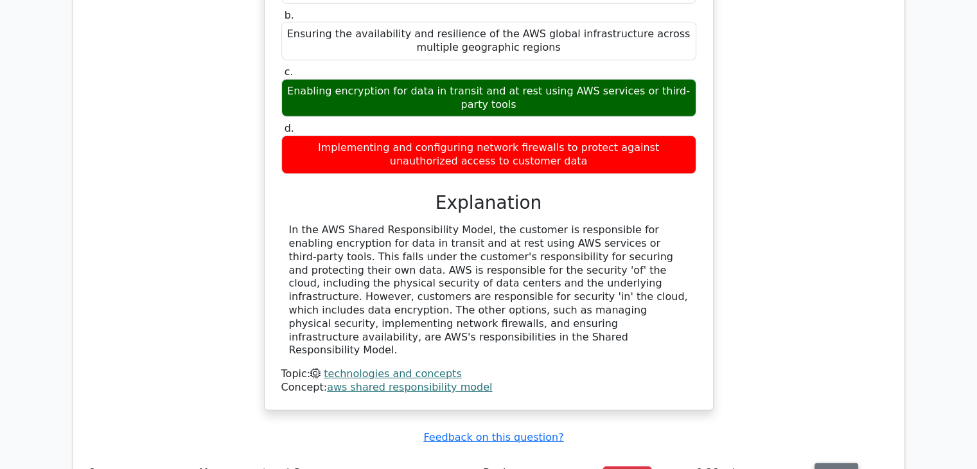
click at [826, 463] on button "Review" at bounding box center [837, 473] width 44 height 20
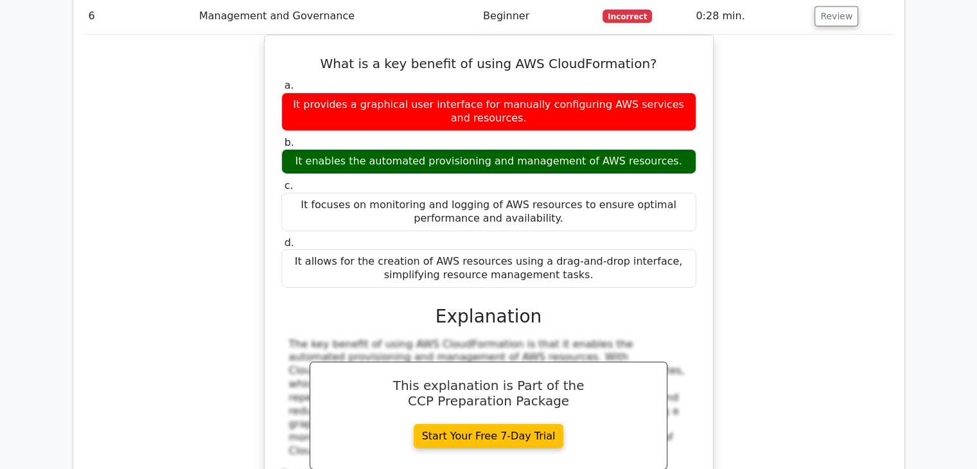
scroll to position [4305, 0]
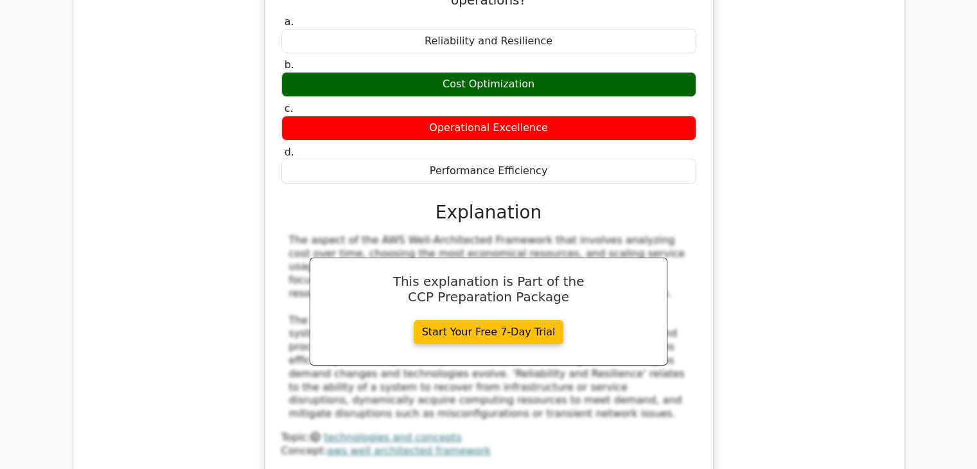
scroll to position [4947, 0]
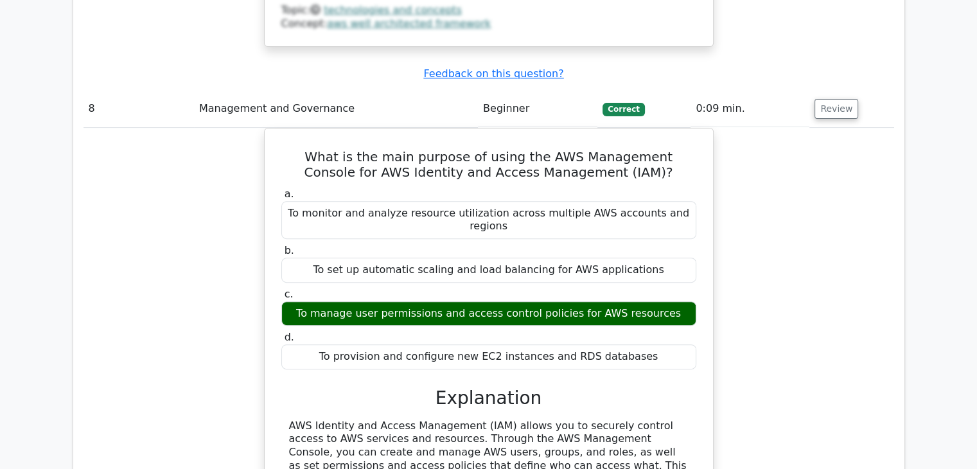
scroll to position [5397, 0]
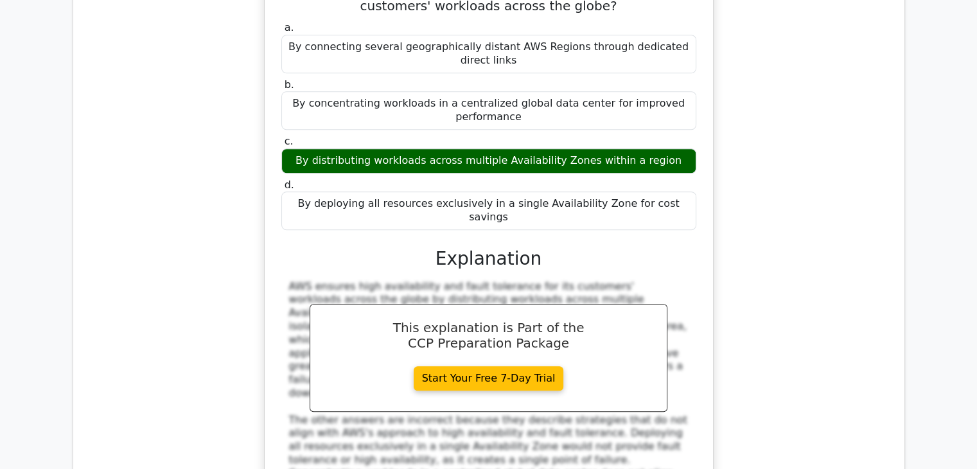
scroll to position [6039, 0]
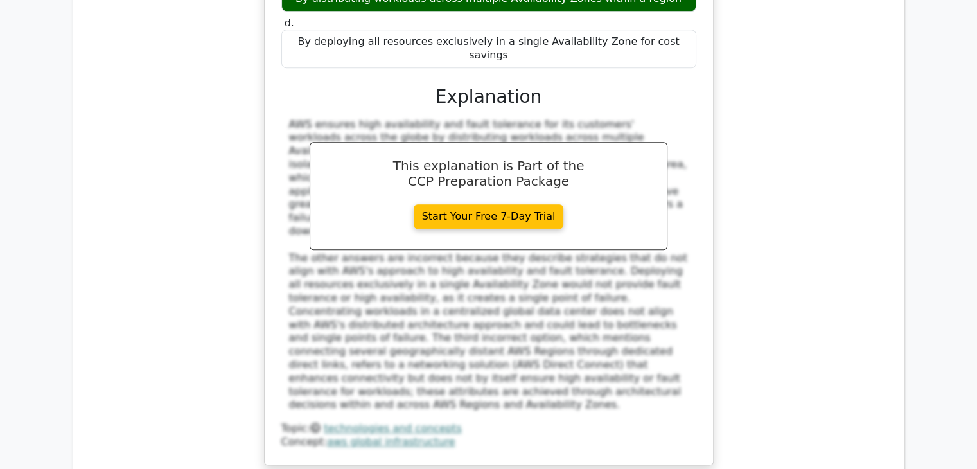
scroll to position [6296, 0]
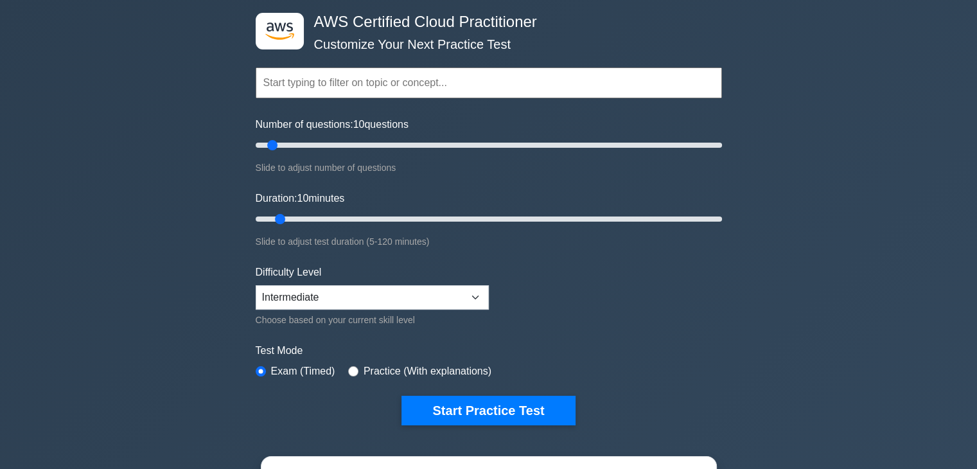
scroll to position [64, 0]
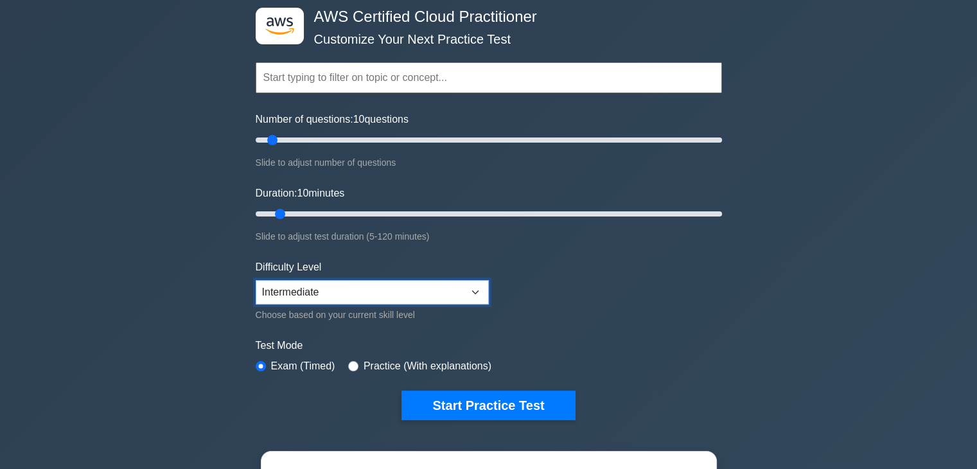
click at [466, 288] on select "Beginner Intermediate Expert" at bounding box center [372, 292] width 233 height 24
